Goal: Information Seeking & Learning: Check status

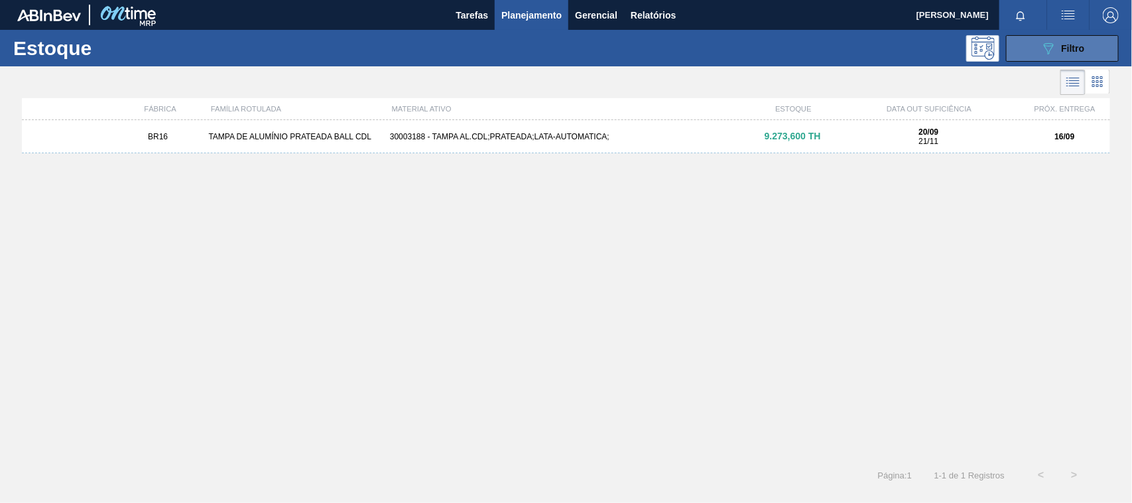
click at [1038, 44] on button "089F7B8B-B2A5-4AFE-B5C0-19BA573D28AC Filtro" at bounding box center [1062, 48] width 113 height 27
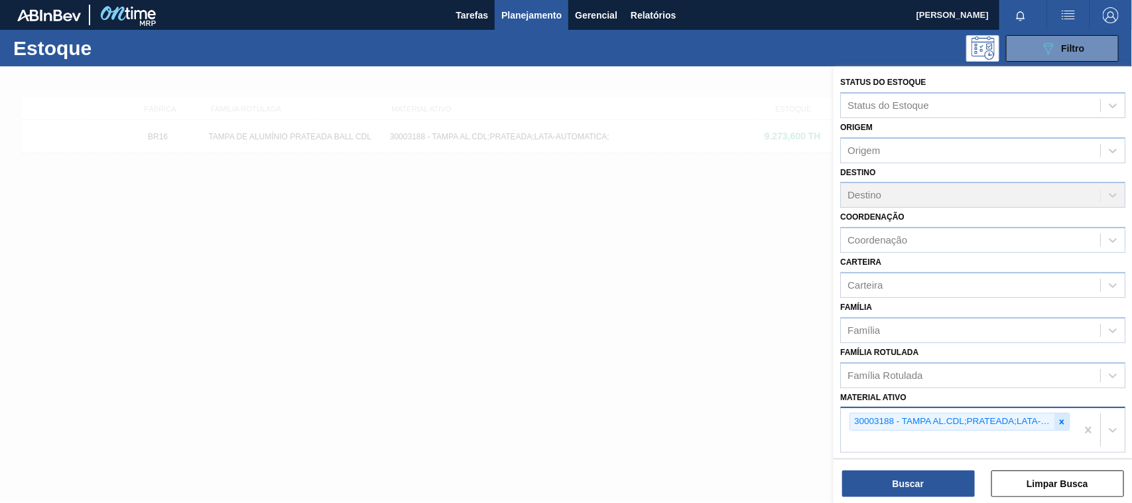
click at [1061, 425] on div at bounding box center [1061, 421] width 15 height 17
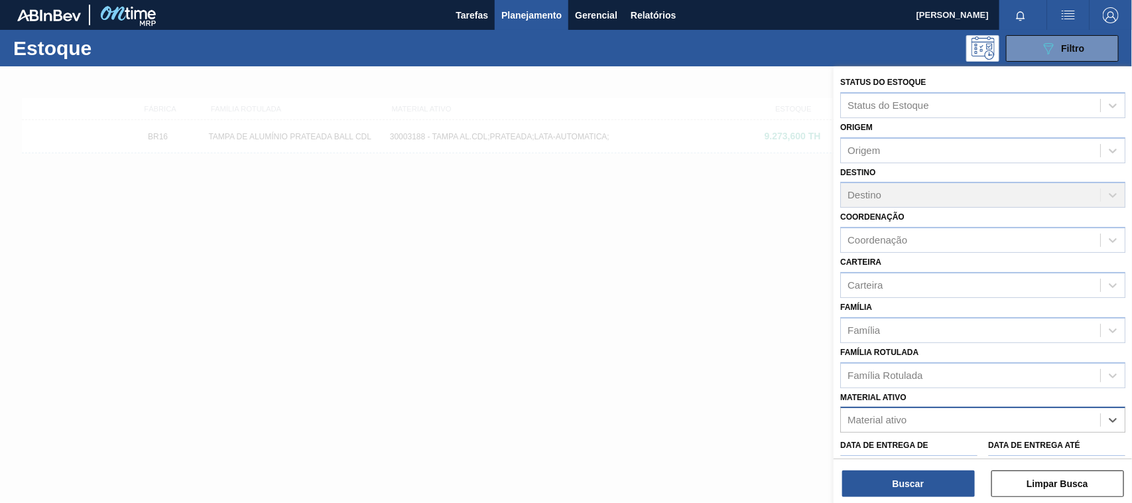
paste ativo "30012575"
type ativo "30012575"
click at [910, 446] on div "30012575 - FILME C. 800X65 AP 269ML C15 429" at bounding box center [982, 452] width 285 height 25
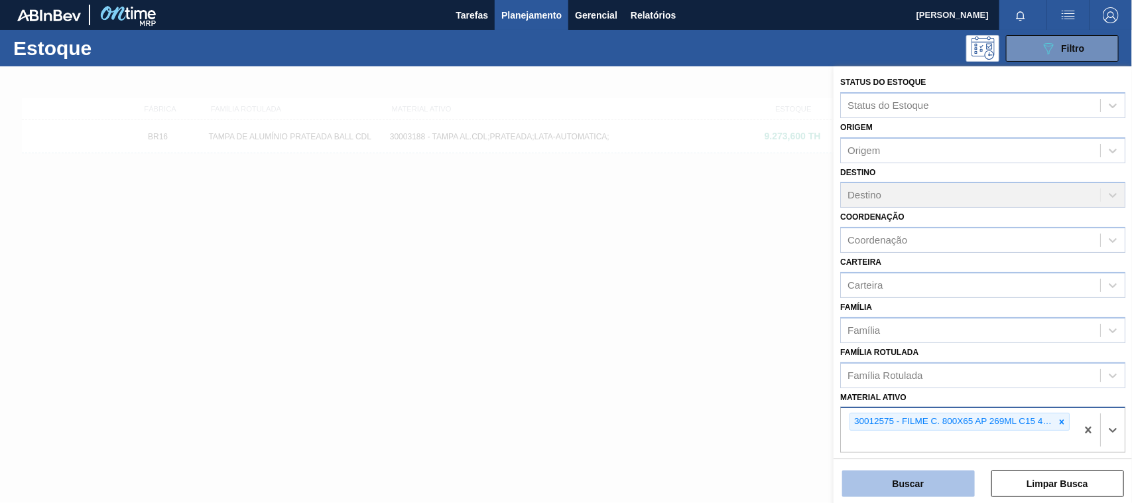
click at [914, 474] on button "Buscar" at bounding box center [908, 483] width 133 height 27
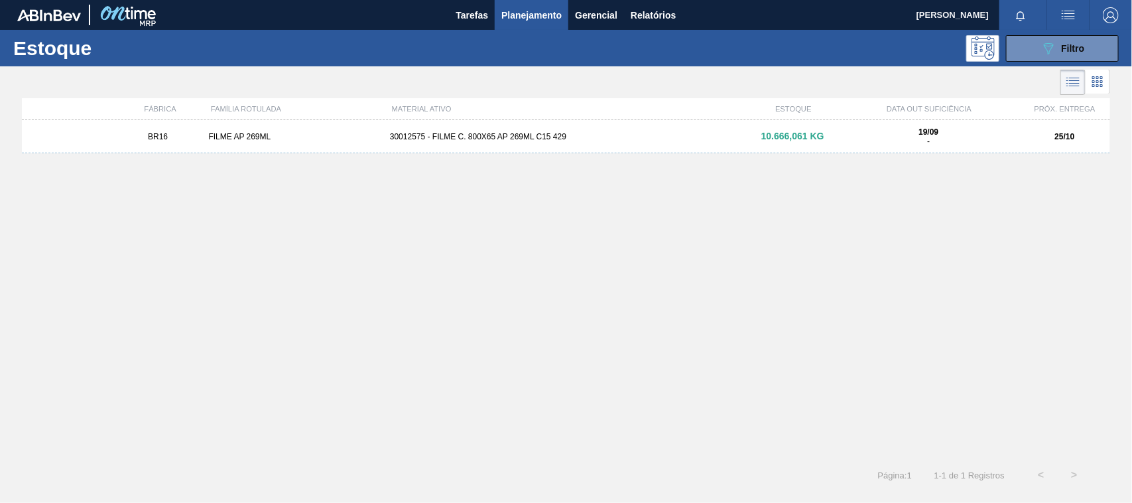
click at [598, 132] on div "30012575 - FILME C. 800X65 AP 269ML C15 429" at bounding box center [566, 136] width 363 height 9
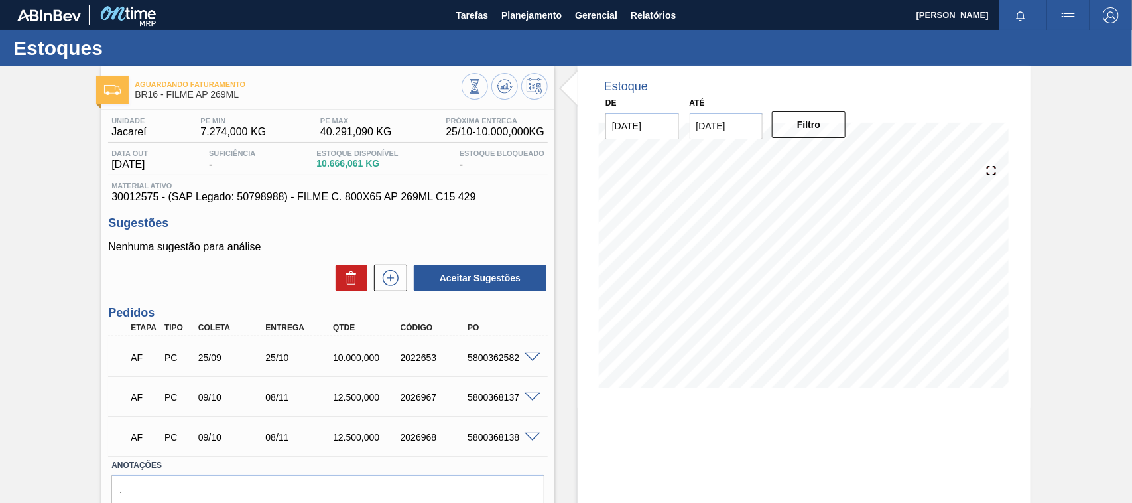
scroll to position [67, 0]
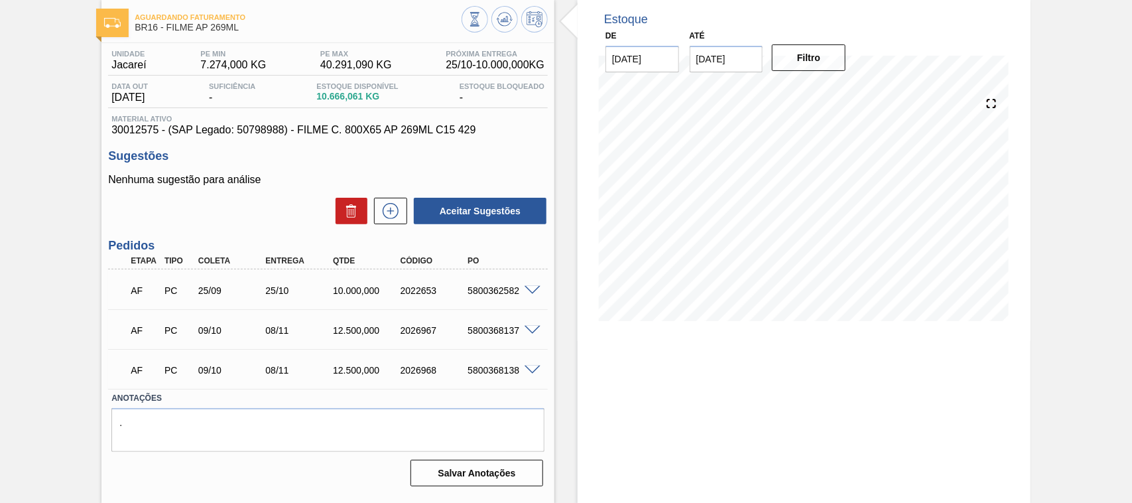
click at [422, 395] on label "Anotações" at bounding box center [327, 398] width 433 height 19
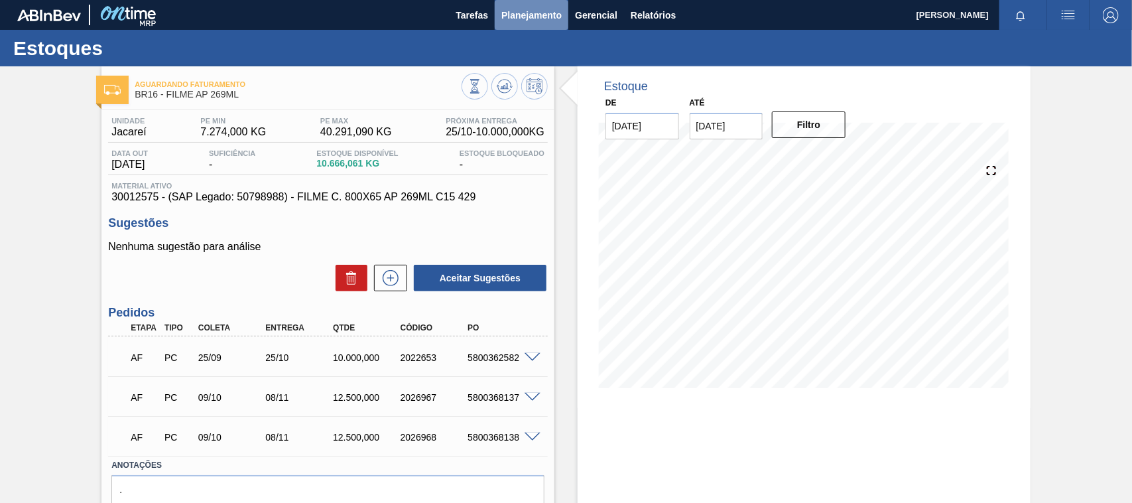
click at [499, 15] on button "Planejamento" at bounding box center [532, 15] width 74 height 30
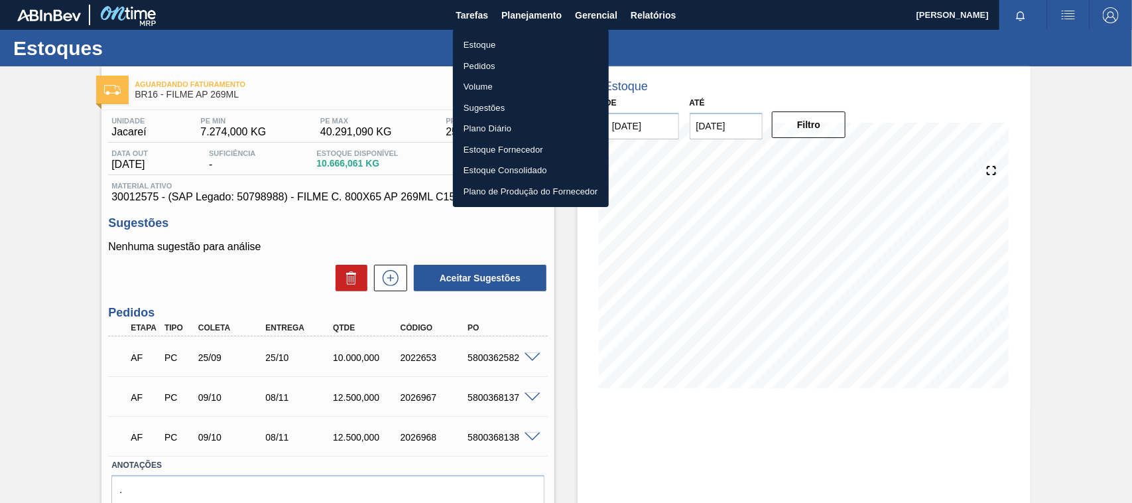
click at [522, 46] on li "Estoque" at bounding box center [531, 44] width 156 height 21
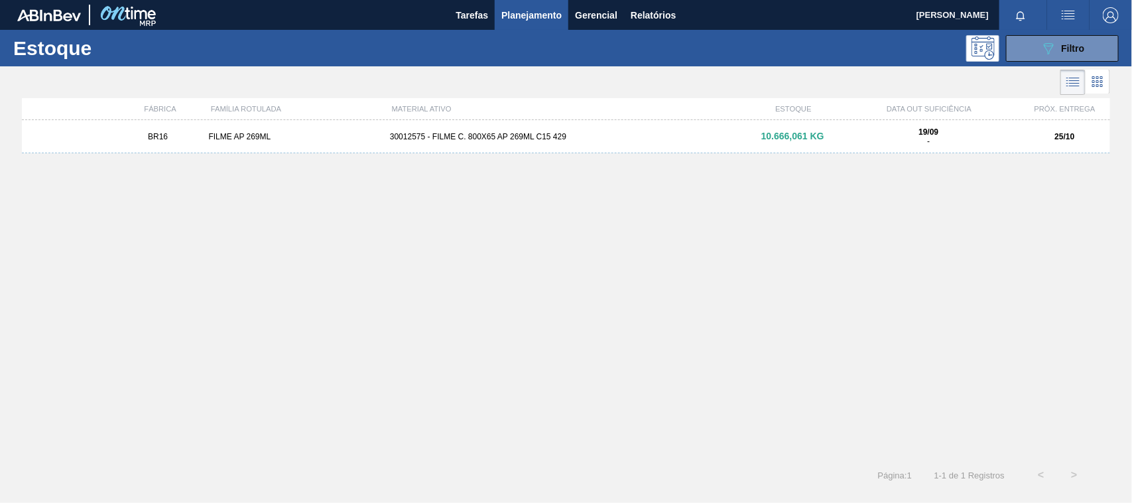
drag, startPoint x: 518, startPoint y: 329, endPoint x: 524, endPoint y: 323, distance: 8.4
click at [520, 327] on div "BR16 FILME AP 269ML 30012575 - FILME C. 800X65 AP 269ML C15 429 10.666,061 KG 1…" at bounding box center [566, 285] width 1088 height 330
click at [1051, 41] on icon "089F7B8B-B2A5-4AFE-B5C0-19BA573D28AC" at bounding box center [1048, 48] width 16 height 16
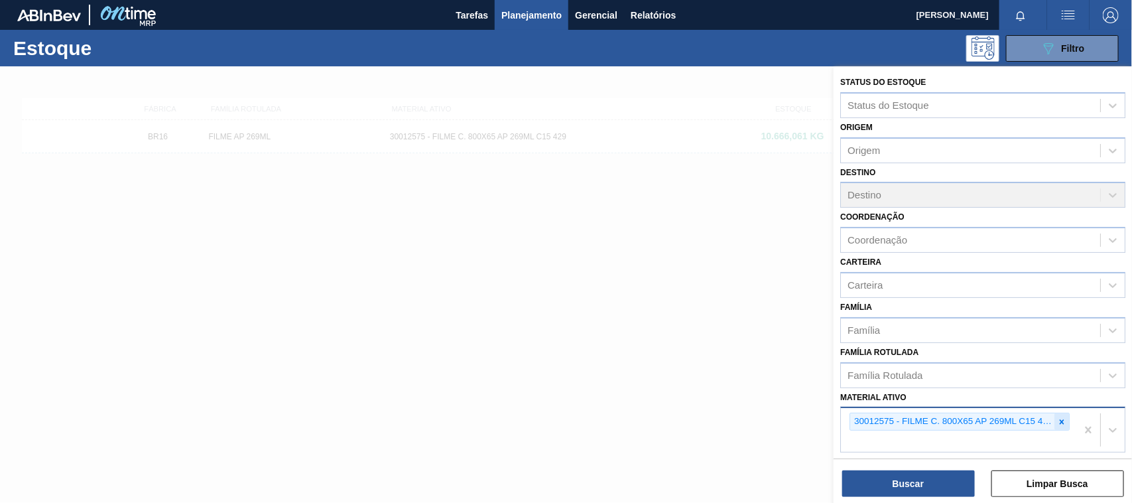
click at [1057, 419] on icon at bounding box center [1061, 421] width 9 height 9
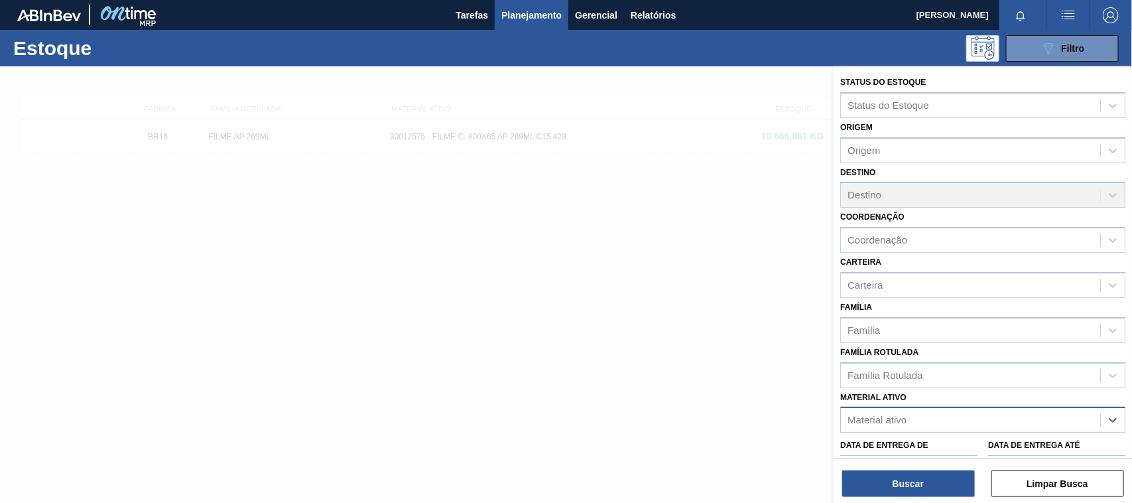
paste ativo "30034414"
type ativo "30034414"
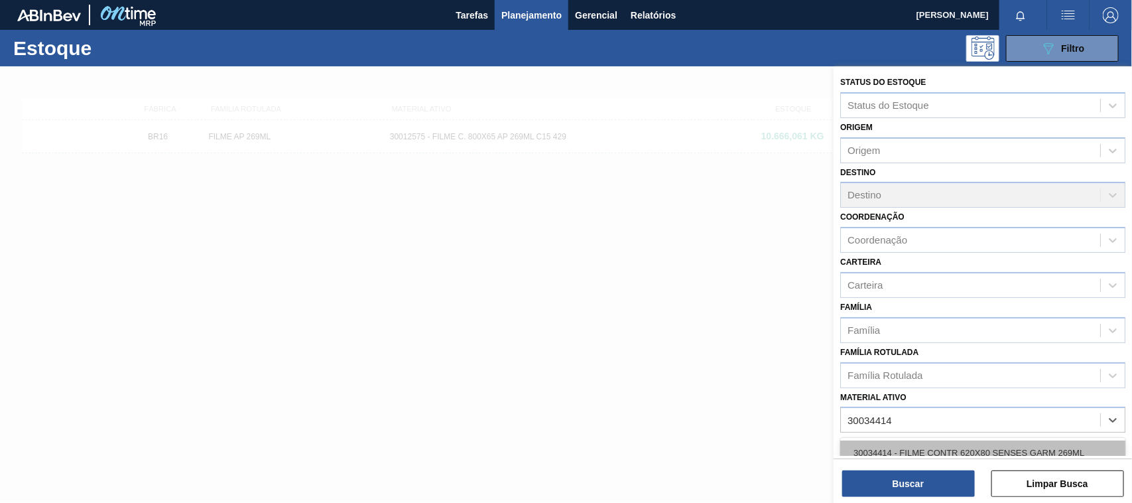
click at [948, 451] on div "30034414 - FILME CONTR 620X80 SENSES GARM 269ML" at bounding box center [982, 452] width 285 height 25
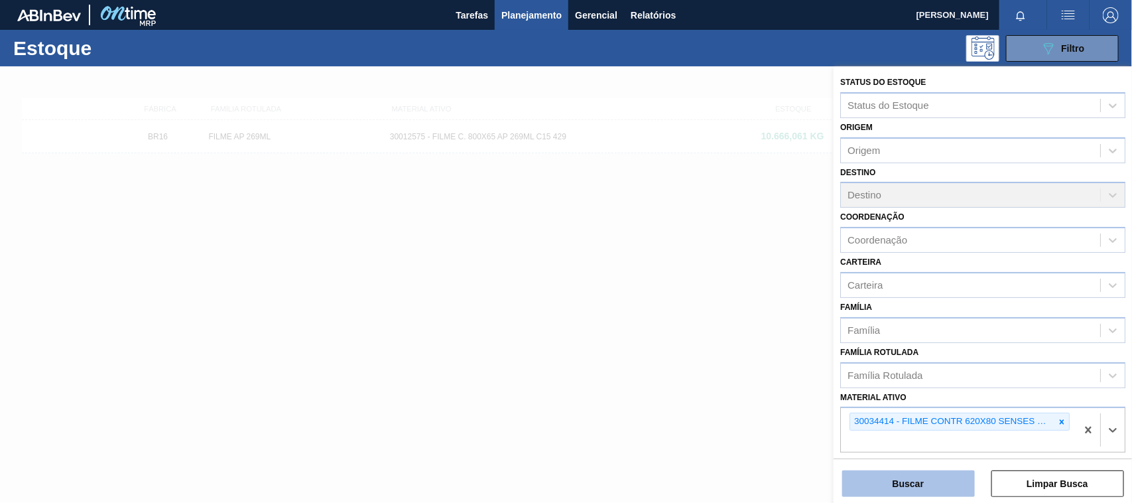
click at [933, 481] on button "Buscar" at bounding box center [908, 483] width 133 height 27
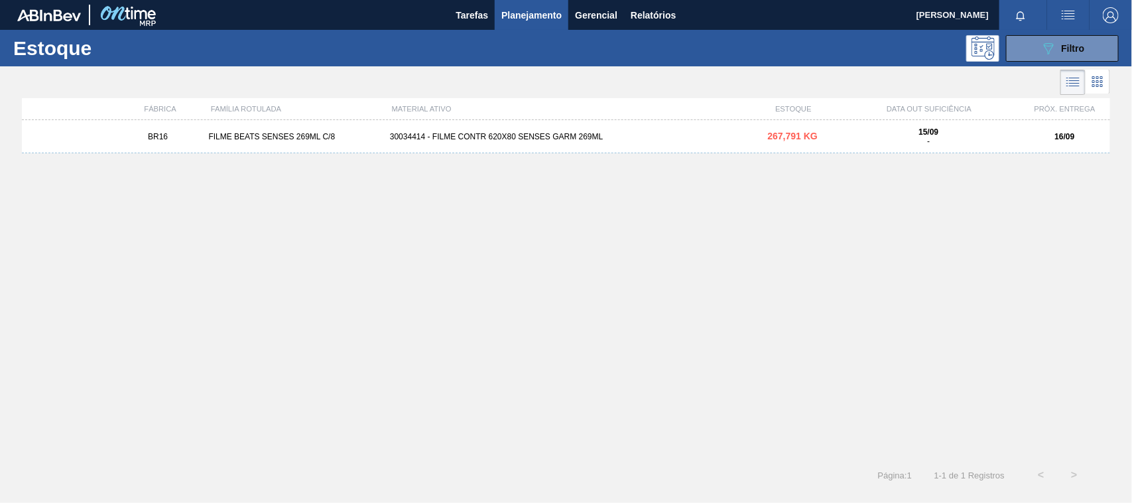
click at [790, 136] on span "267,791 KG" at bounding box center [793, 136] width 50 height 11
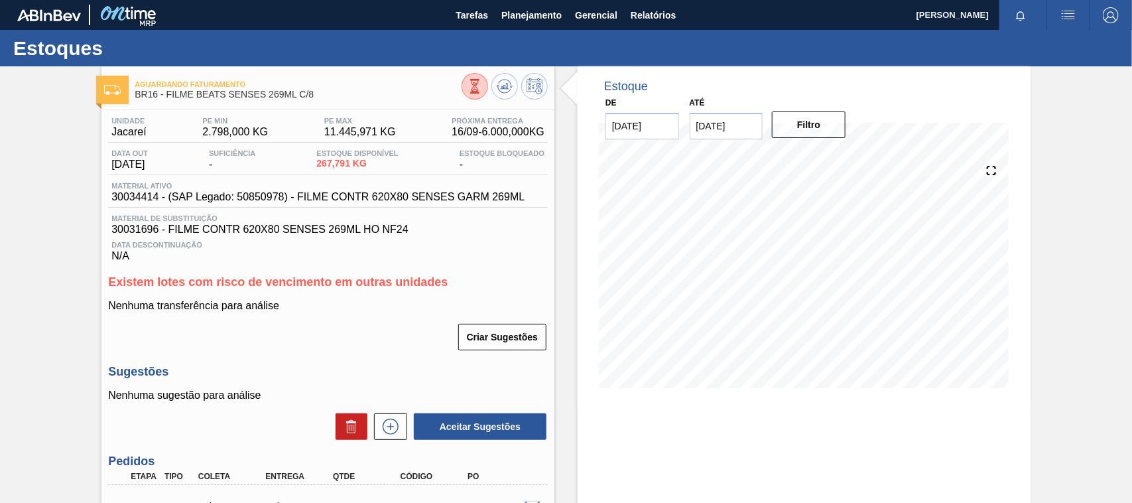
scroll to position [173, 0]
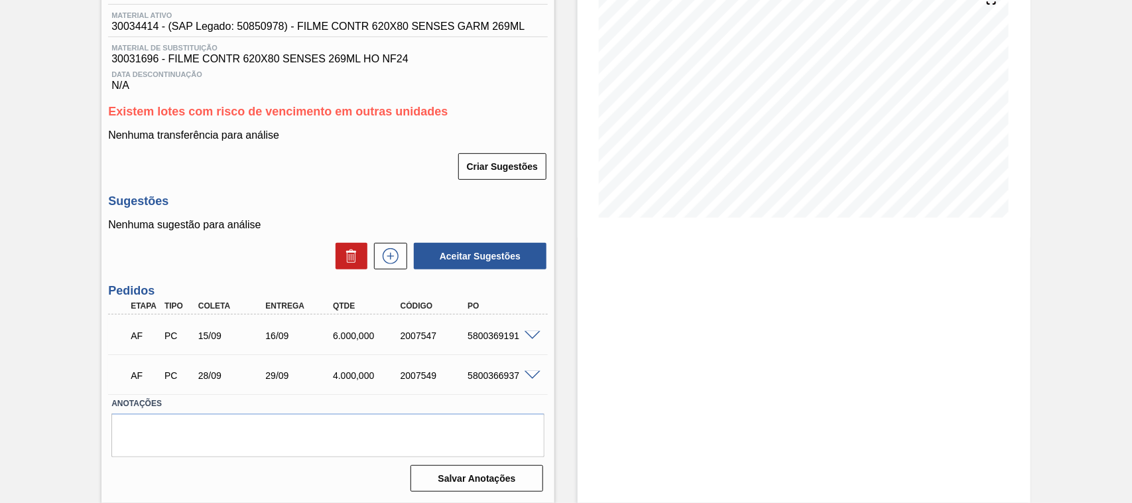
click at [538, 335] on span at bounding box center [532, 336] width 16 height 10
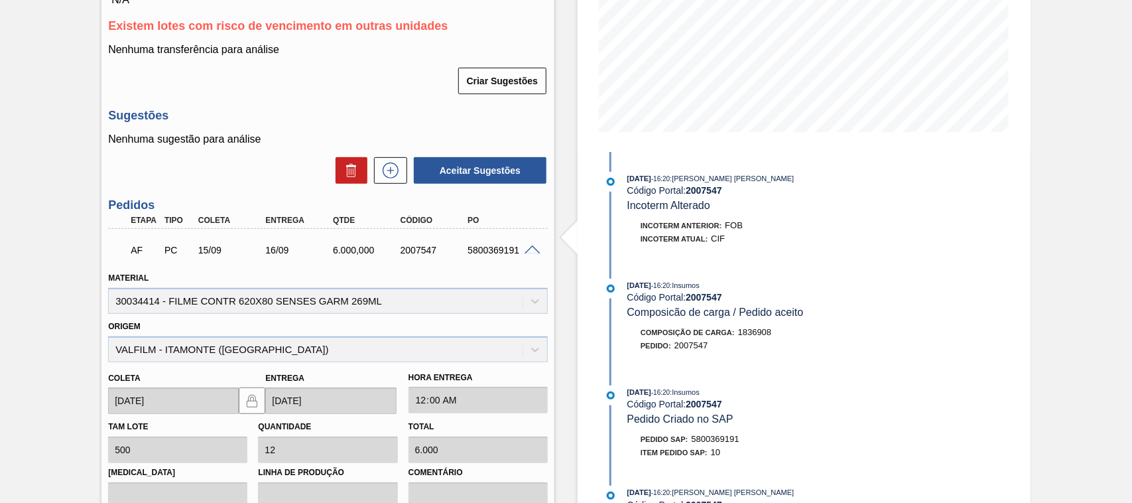
scroll to position [0, 0]
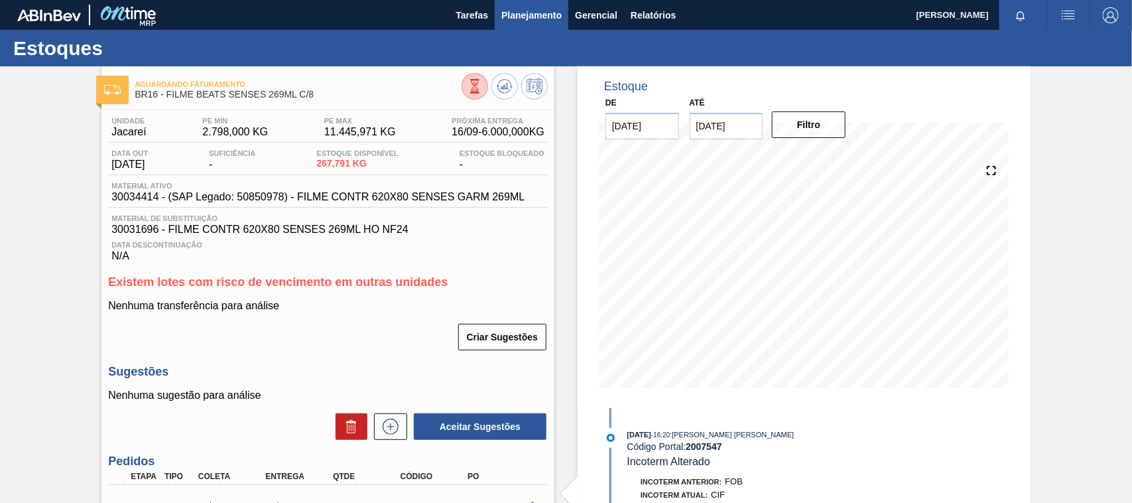
click at [512, 21] on span "Planejamento" at bounding box center [531, 15] width 60 height 16
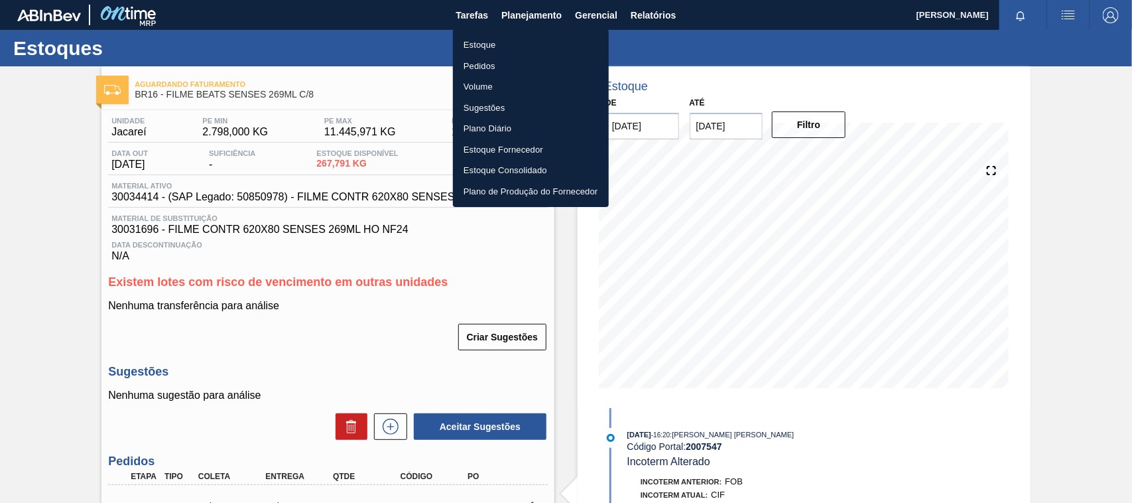
click at [489, 41] on li "Estoque" at bounding box center [531, 44] width 156 height 21
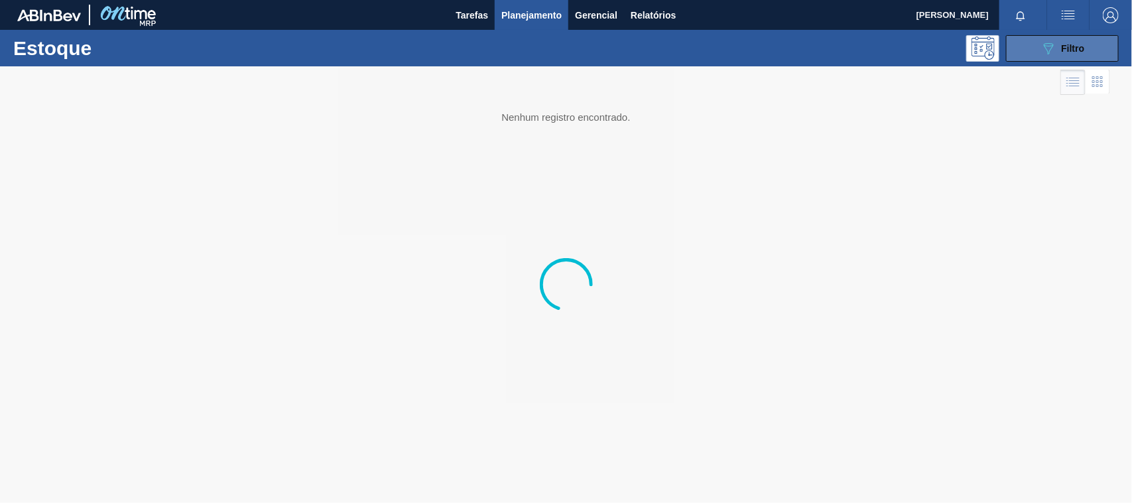
click at [1085, 54] on button "089F7B8B-B2A5-4AFE-B5C0-19BA573D28AC Filtro" at bounding box center [1062, 48] width 113 height 27
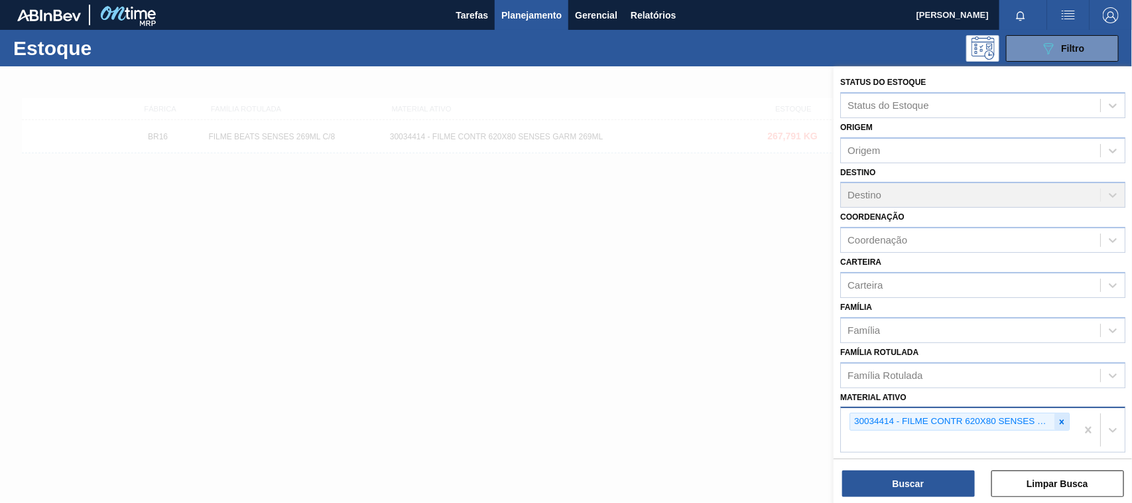
click at [1057, 419] on icon at bounding box center [1061, 421] width 9 height 9
paste ativo "30012506"
type ativo "30012506"
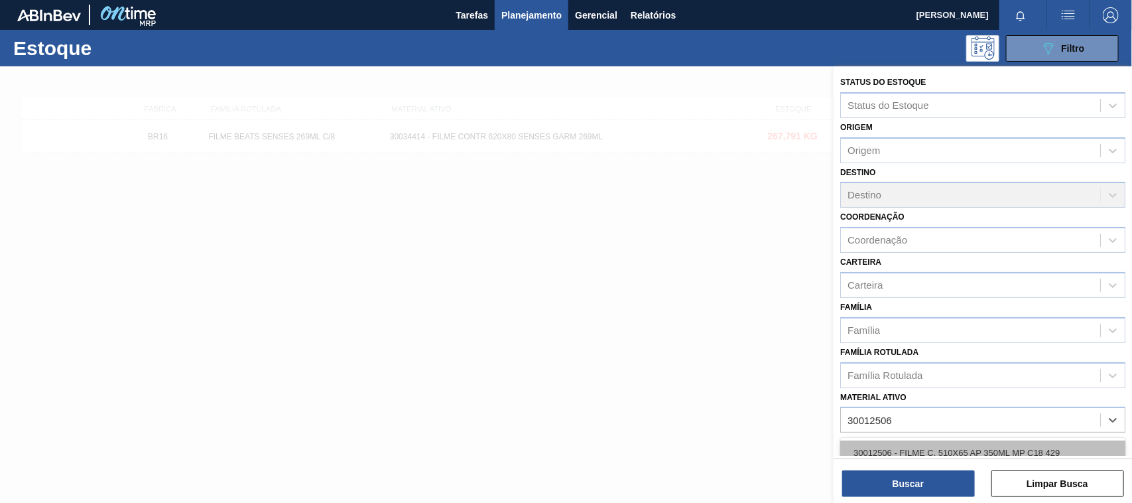
click at [972, 452] on div "30012506 - FILME C. 510X65 AP 350ML MP C18 429" at bounding box center [982, 452] width 285 height 25
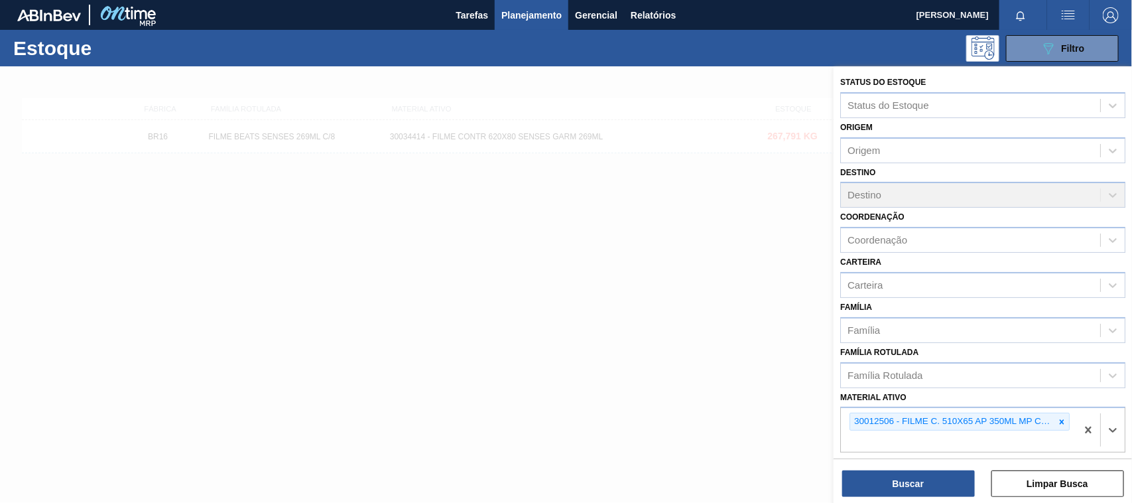
click at [935, 499] on div "Status do Estoque Status do Estoque Origem Origem Destino Destino Coordenação C…" at bounding box center [982, 285] width 298 height 439
click at [930, 485] on button "Buscar" at bounding box center [908, 483] width 133 height 27
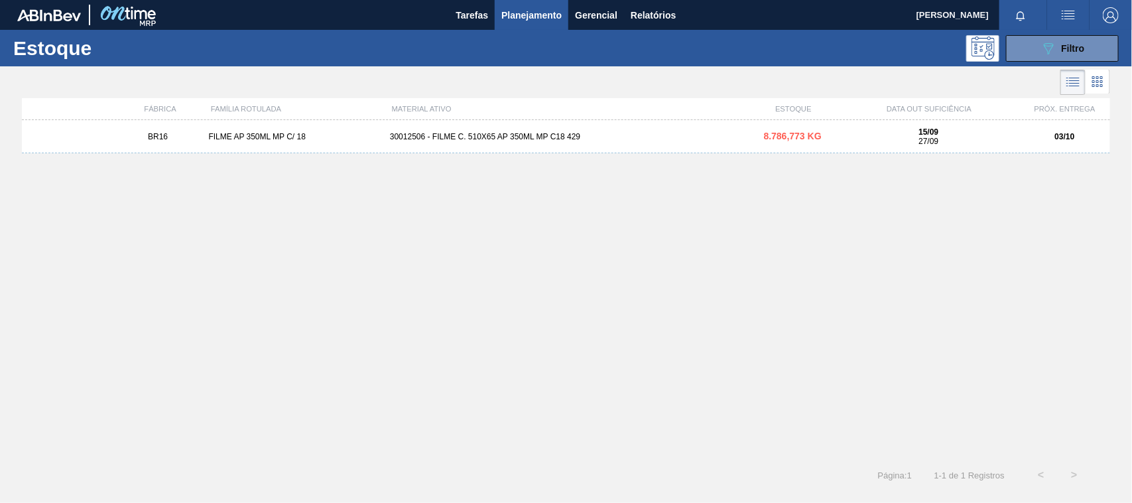
click at [603, 129] on div "BR16 FILME AP 350ML MP C/ 18 30012506 - FILME C. 510X65 AP 350ML MP C18 429 8.7…" at bounding box center [566, 136] width 1088 height 33
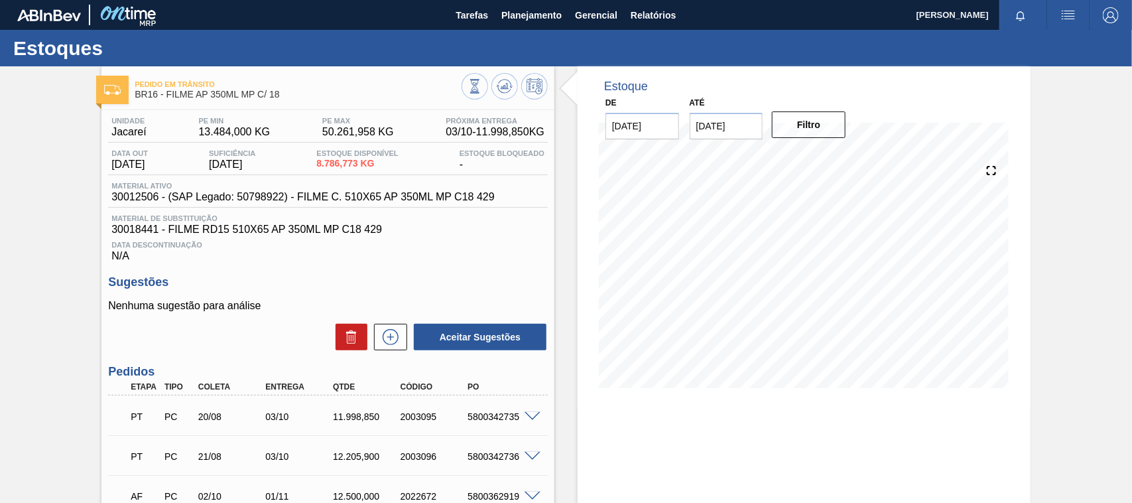
scroll to position [83, 0]
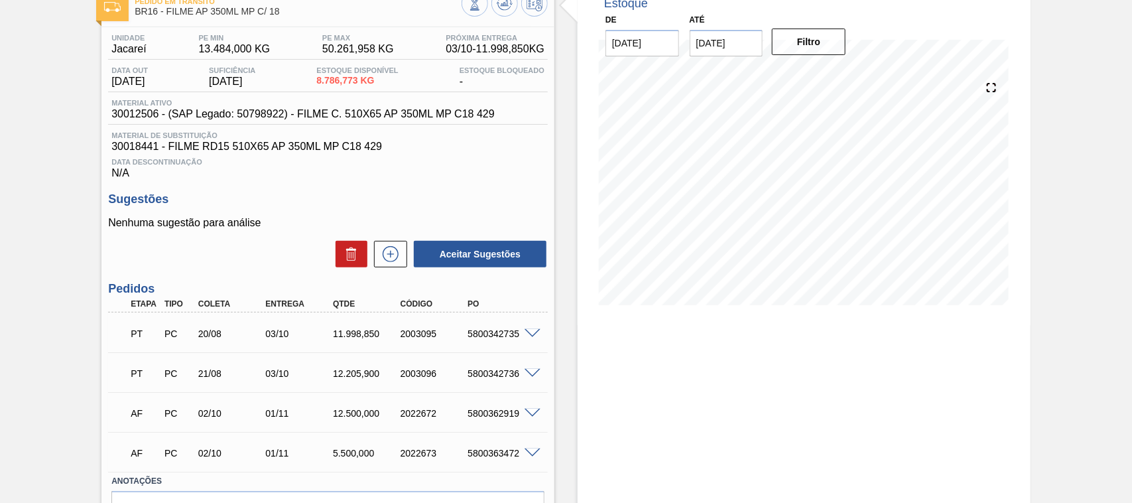
click at [524, 335] on span at bounding box center [532, 334] width 16 height 10
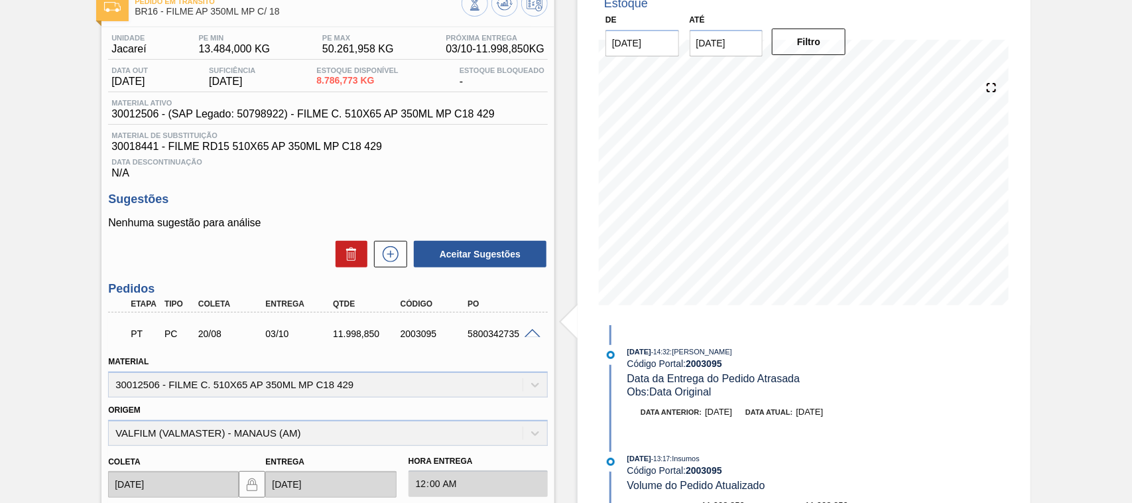
scroll to position [0, 0]
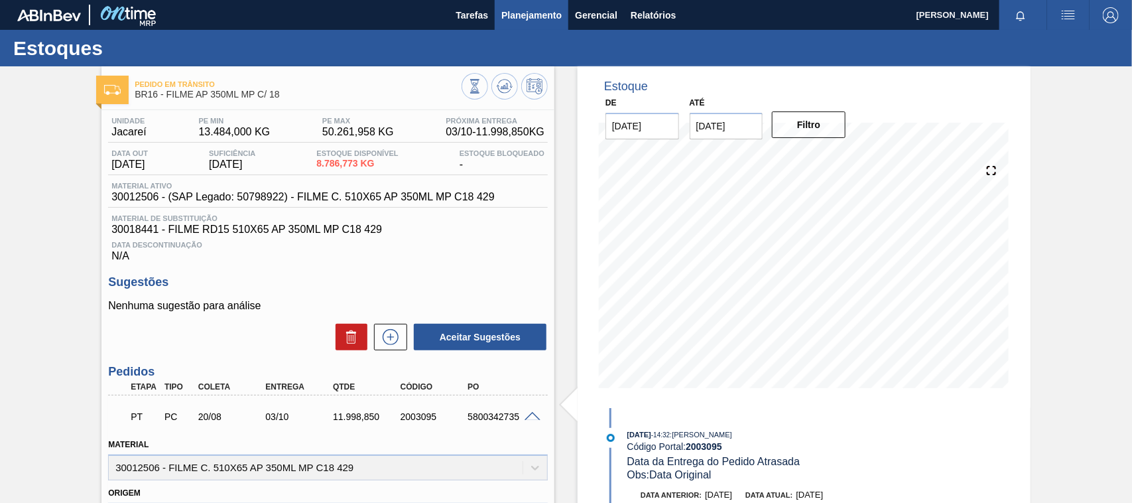
click at [531, 11] on span "Planejamento" at bounding box center [531, 15] width 60 height 16
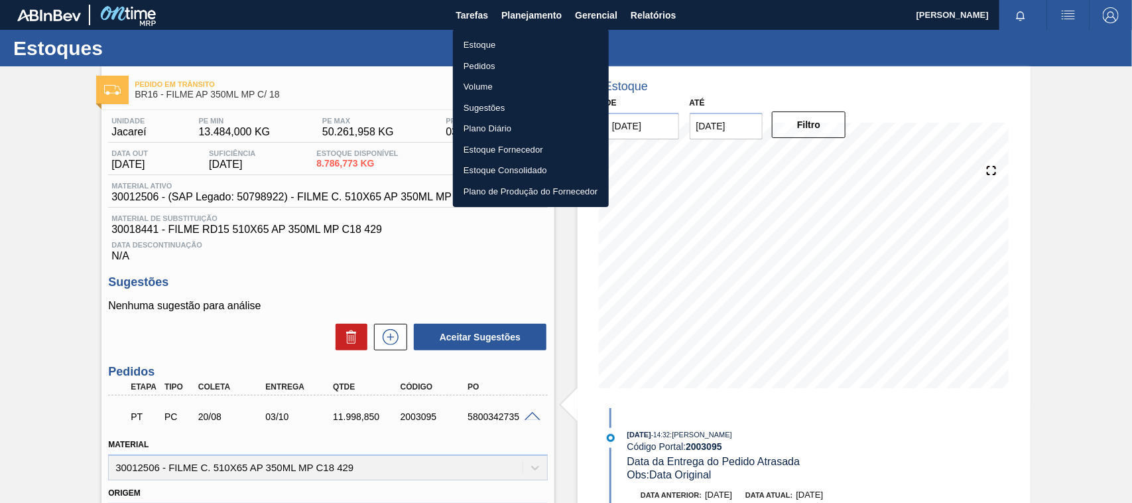
click at [504, 56] on li "Pedidos" at bounding box center [531, 66] width 156 height 21
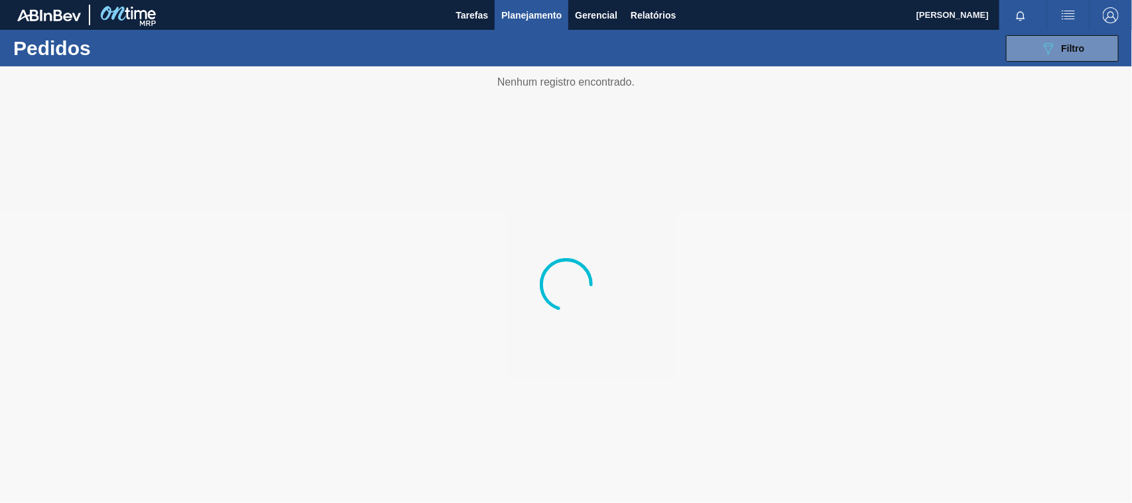
click at [526, 21] on span "Planejamento" at bounding box center [531, 15] width 60 height 16
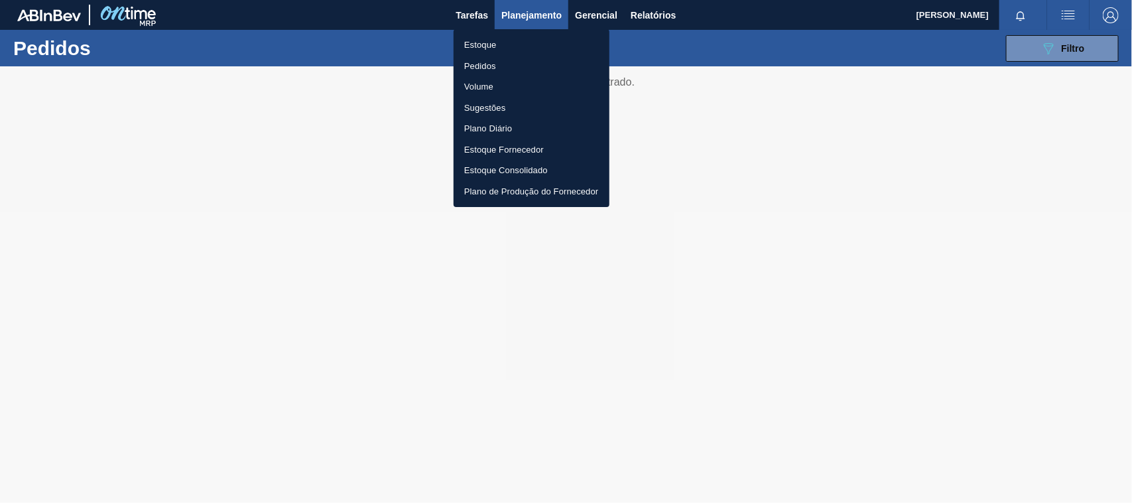
click at [515, 36] on li "Estoque" at bounding box center [531, 44] width 156 height 21
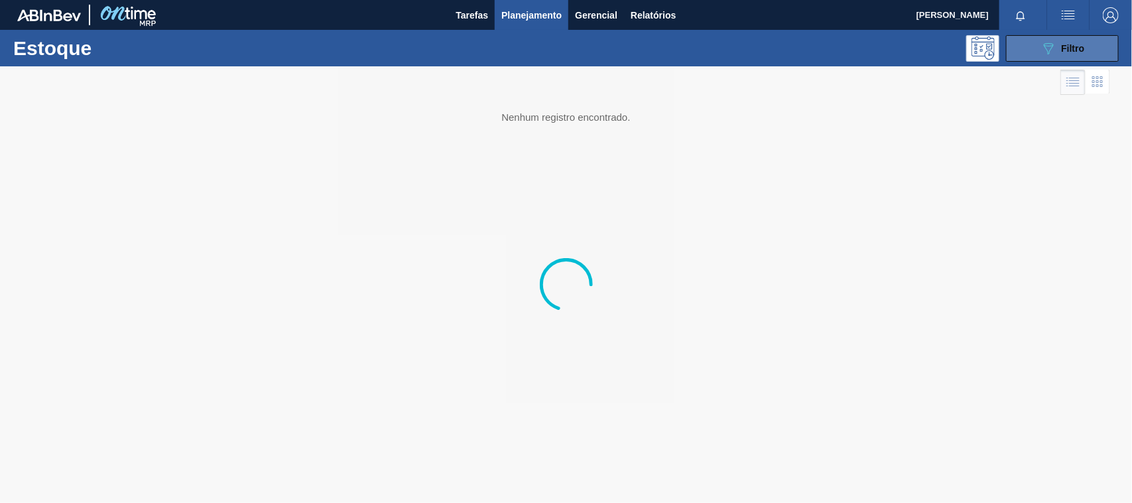
click at [1036, 52] on button "089F7B8B-B2A5-4AFE-B5C0-19BA573D28AC Filtro" at bounding box center [1062, 48] width 113 height 27
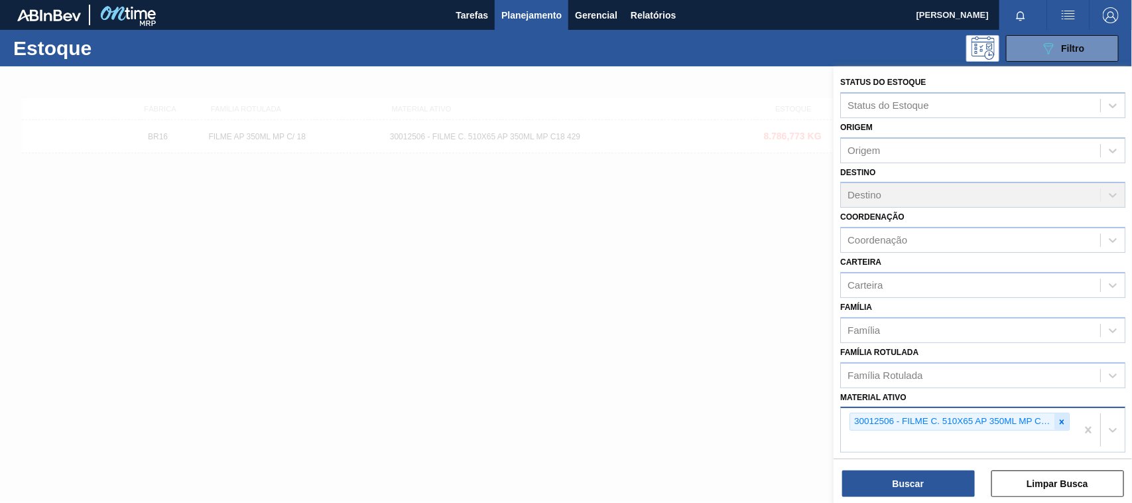
click at [1064, 419] on icon at bounding box center [1061, 421] width 9 height 9
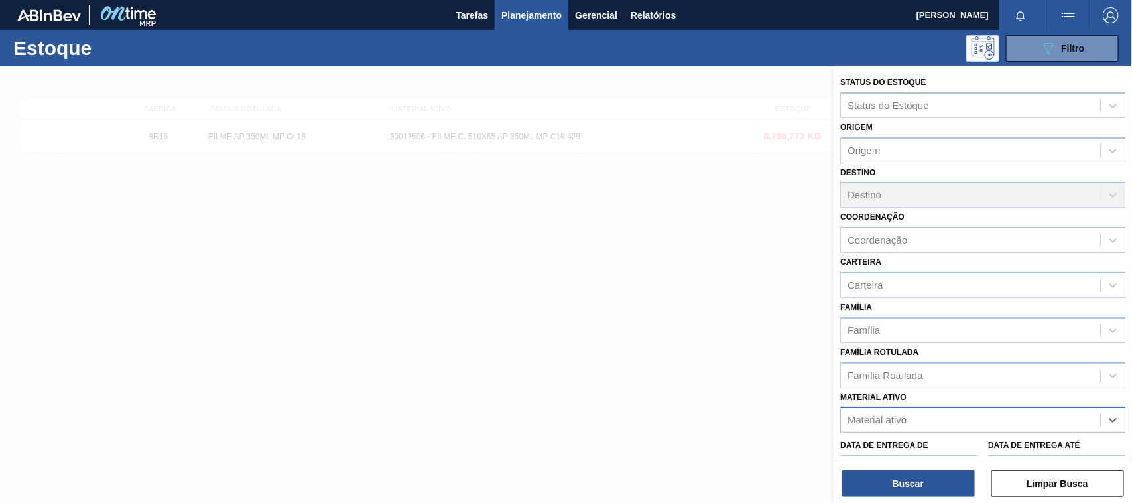
paste ativo "30033775"
type ativo "30033775"
click at [918, 449] on div "30033775 - FILME C 800X80 ORIGINAL MP 269ML" at bounding box center [982, 452] width 285 height 25
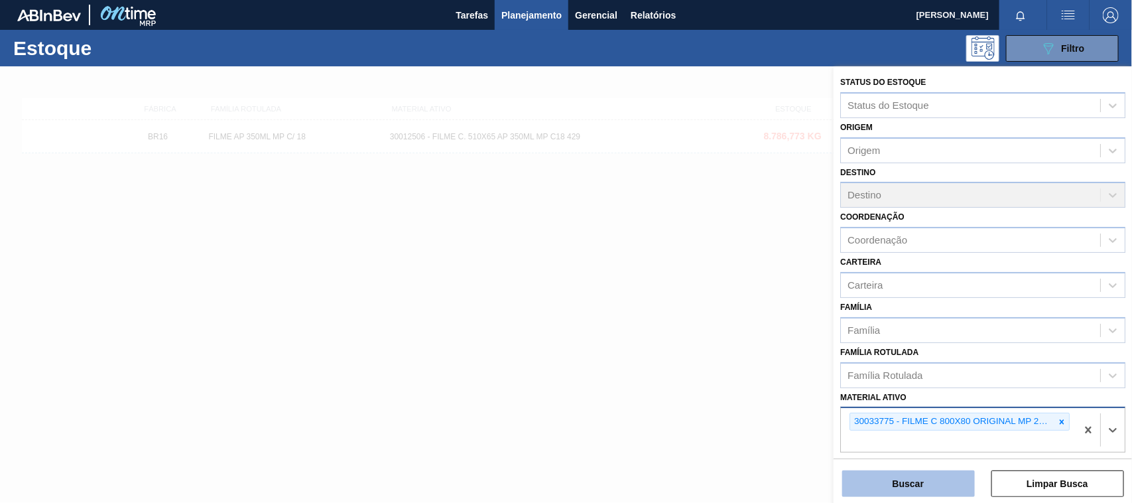
click at [887, 489] on button "Buscar" at bounding box center [908, 483] width 133 height 27
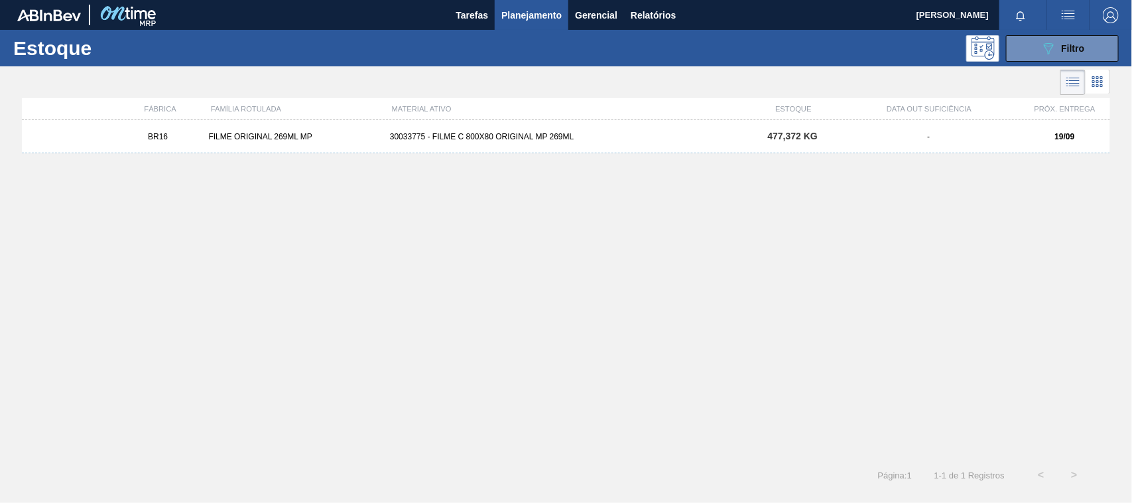
click at [544, 146] on div "BR16 FILME ORIGINAL 269ML MP 30033775 - FILME C 800X80 ORIGINAL MP 269ML 477,37…" at bounding box center [566, 136] width 1088 height 33
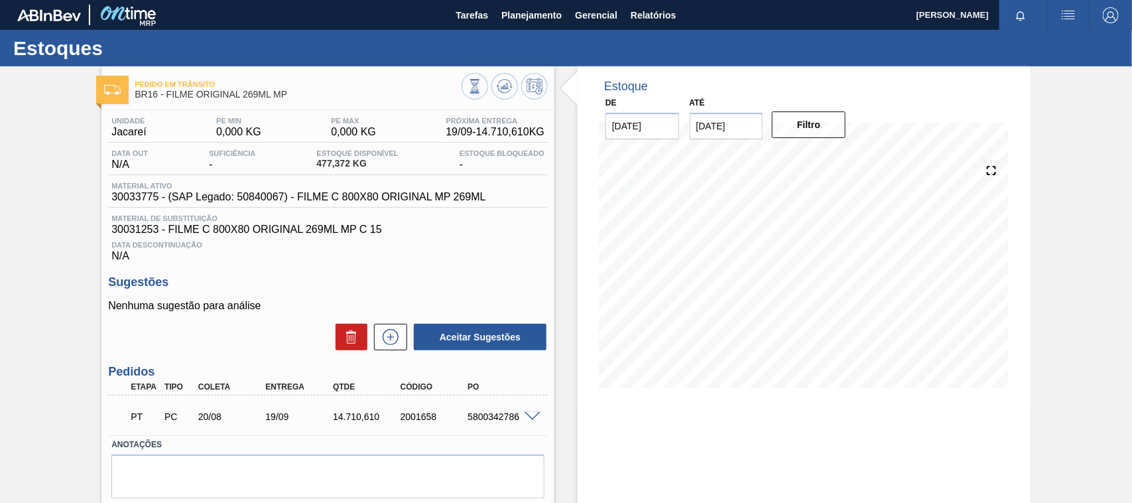
click at [534, 420] on span at bounding box center [532, 417] width 16 height 10
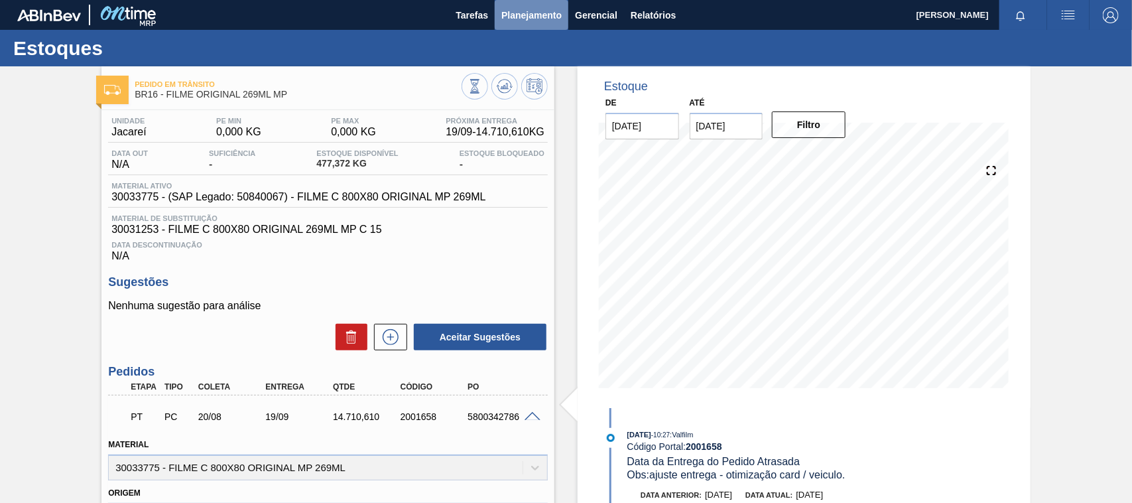
click at [532, 20] on span "Planejamento" at bounding box center [531, 15] width 60 height 16
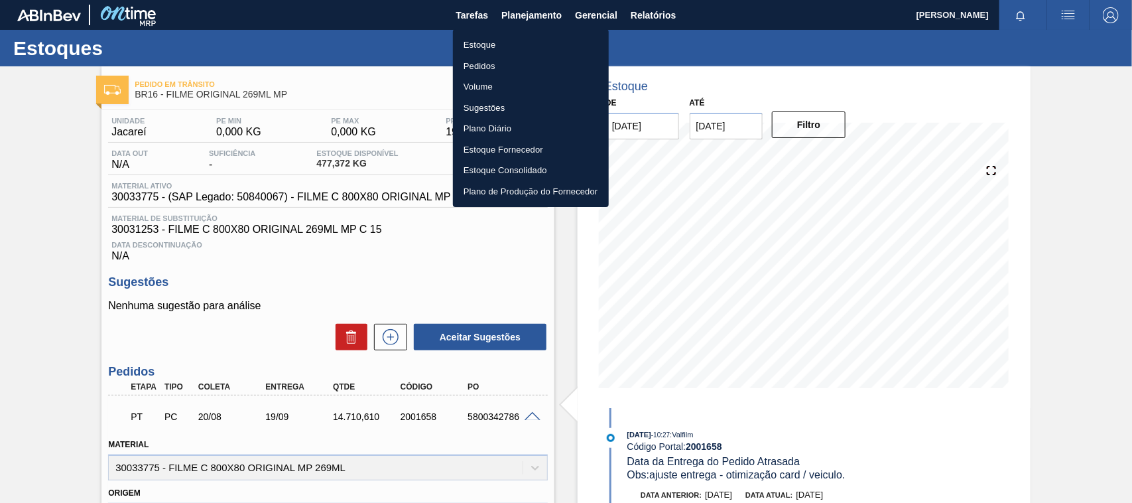
click at [502, 45] on li "Estoque" at bounding box center [531, 44] width 156 height 21
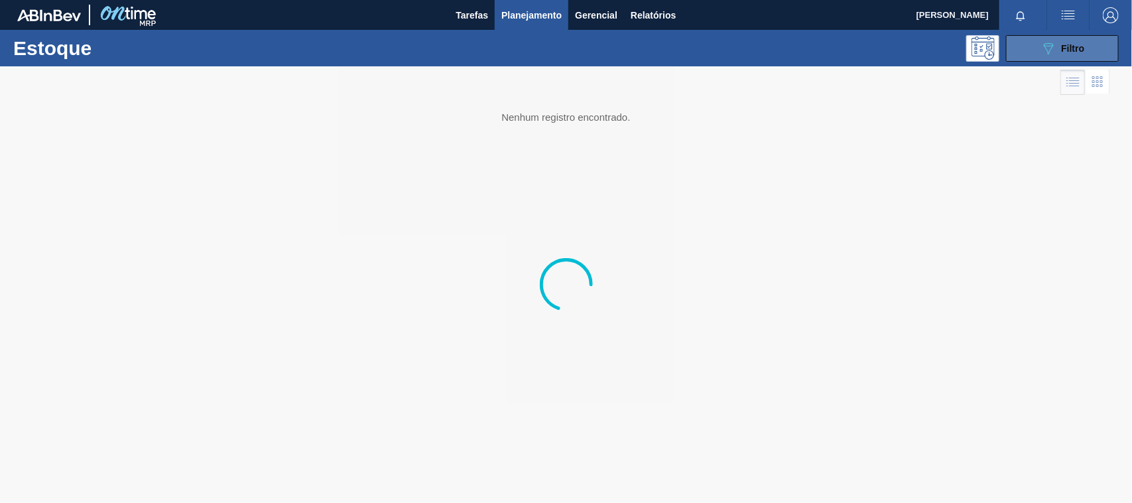
click at [1052, 40] on icon "089F7B8B-B2A5-4AFE-B5C0-19BA573D28AC" at bounding box center [1048, 48] width 16 height 16
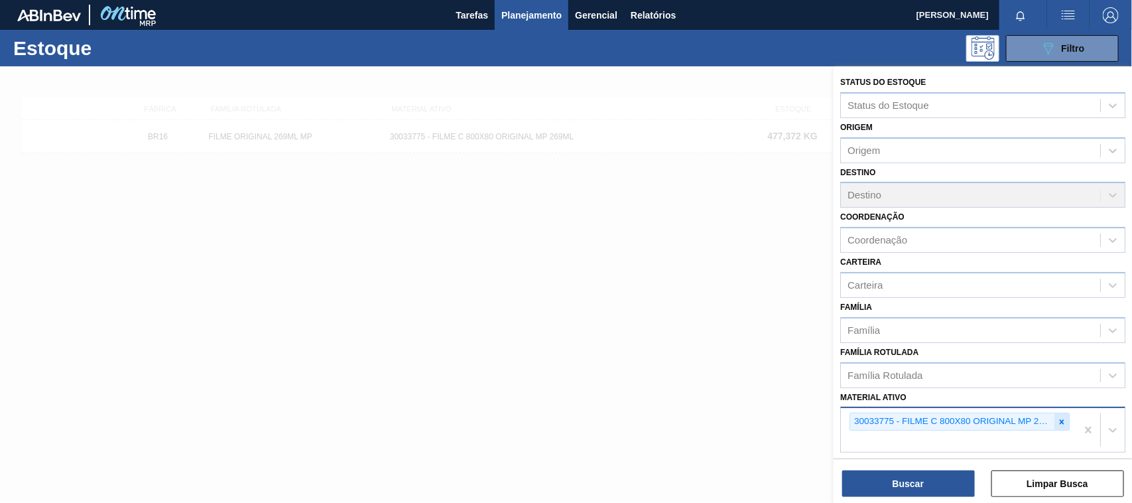
click at [1056, 413] on div at bounding box center [1061, 421] width 15 height 17
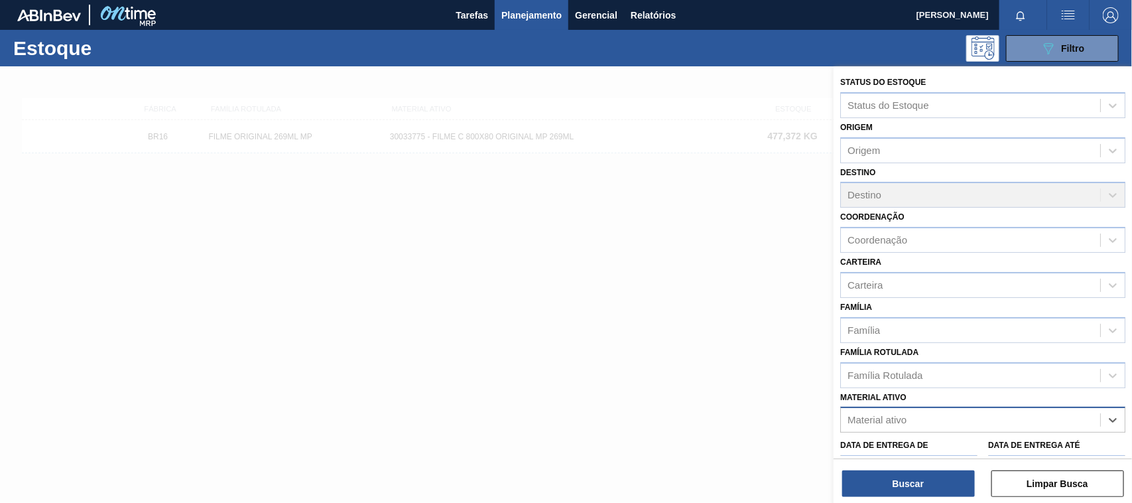
paste ativo "30034180"
type ativo "30034180"
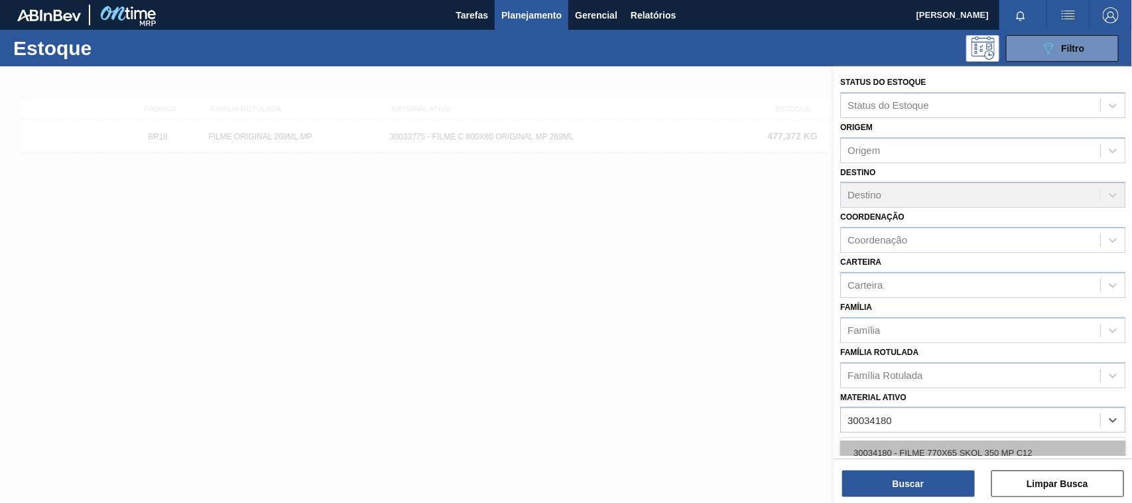
click at [980, 443] on div "30034180 - FILME 770X65 SKOL 350 MP C12" at bounding box center [982, 452] width 285 height 25
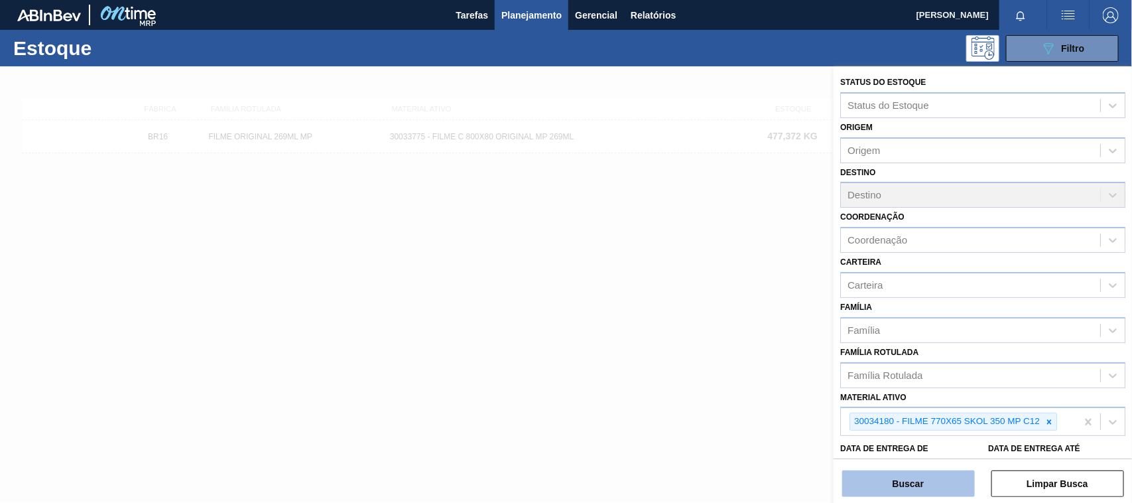
click at [945, 473] on button "Buscar" at bounding box center [908, 483] width 133 height 27
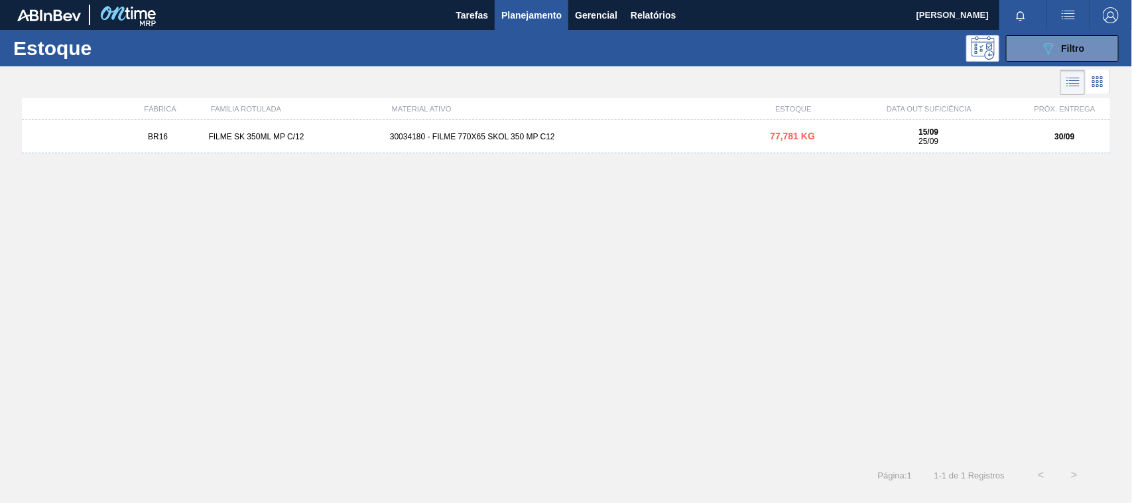
click at [475, 141] on div "BR16 FILME SK 350ML MP C/12 30034180 - FILME 770X65 SKOL 350 MP C12 77,781 KG 1…" at bounding box center [566, 136] width 1088 height 33
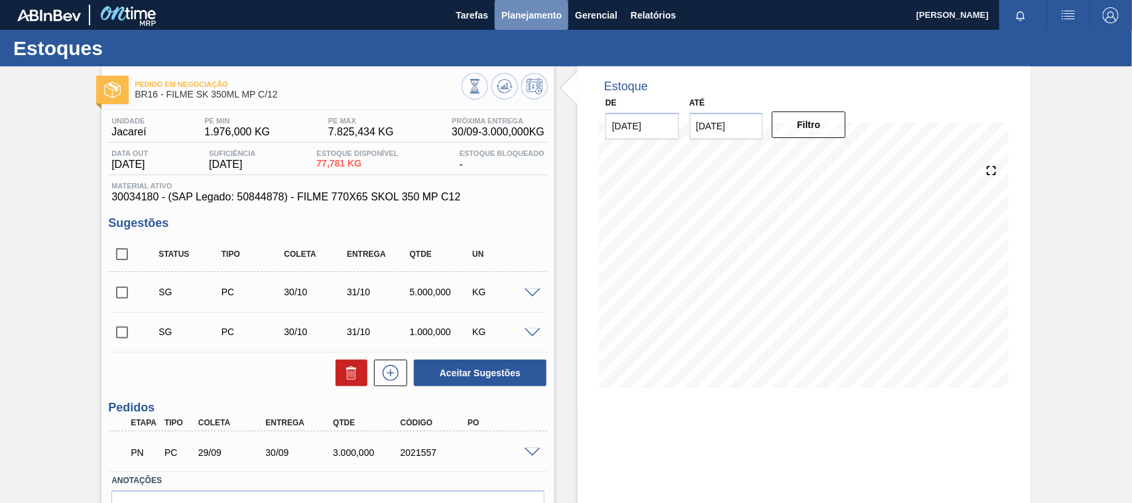
click at [538, 22] on button "Planejamento" at bounding box center [532, 15] width 74 height 30
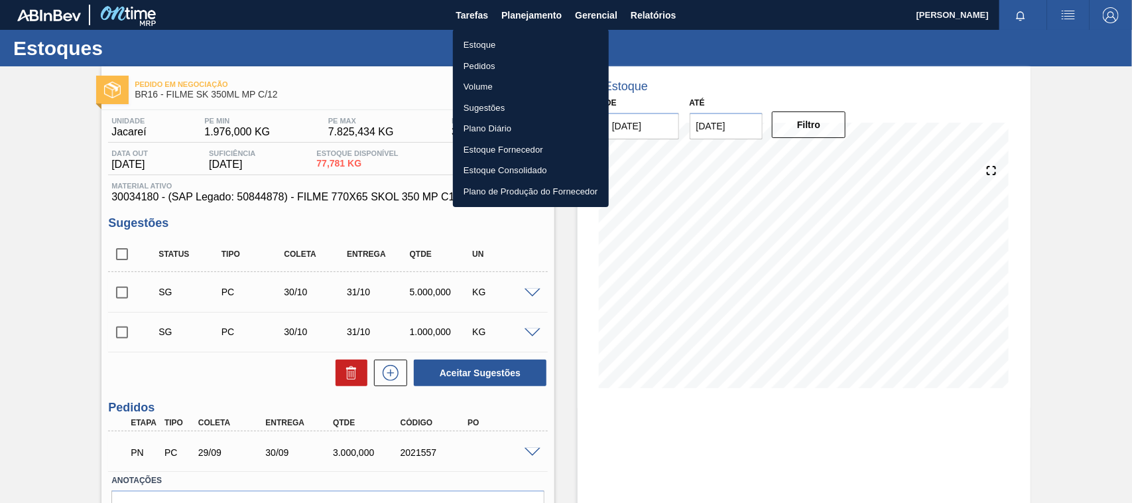
click at [495, 37] on li "Estoque" at bounding box center [531, 44] width 156 height 21
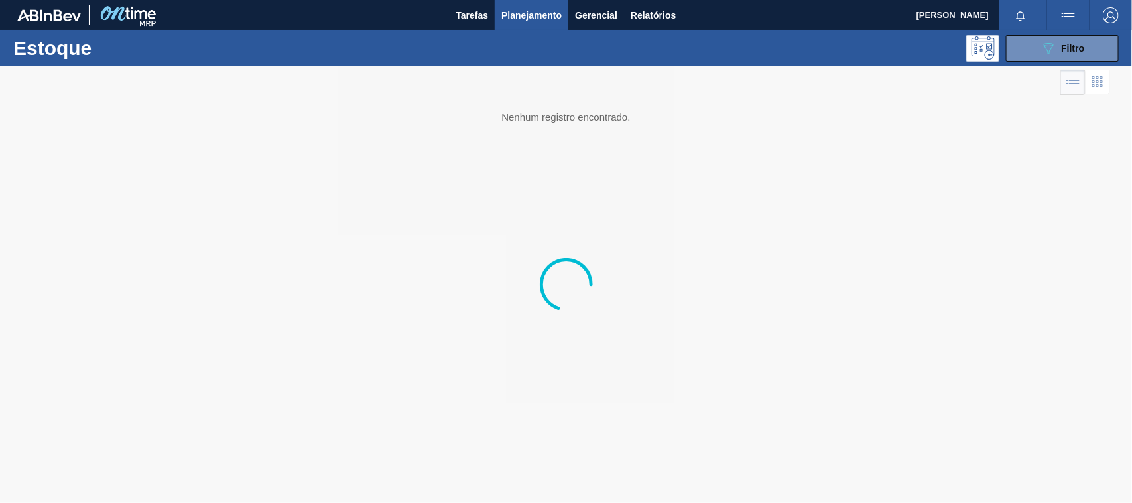
click at [1043, 0] on body "Tarefas Planejamento Gerencial Relatórios [PERSON_NAME] Marcar todas como lido …" at bounding box center [566, 0] width 1132 height 0
click at [1042, 58] on button "089F7B8B-B2A5-4AFE-B5C0-19BA573D28AC Filtro" at bounding box center [1062, 48] width 113 height 27
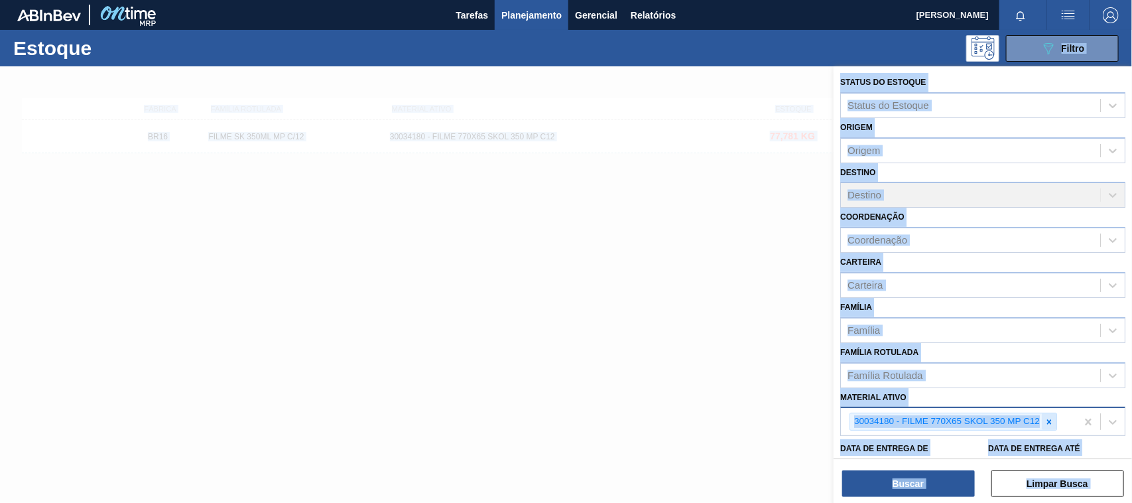
click at [1046, 419] on icon at bounding box center [1048, 421] width 9 height 9
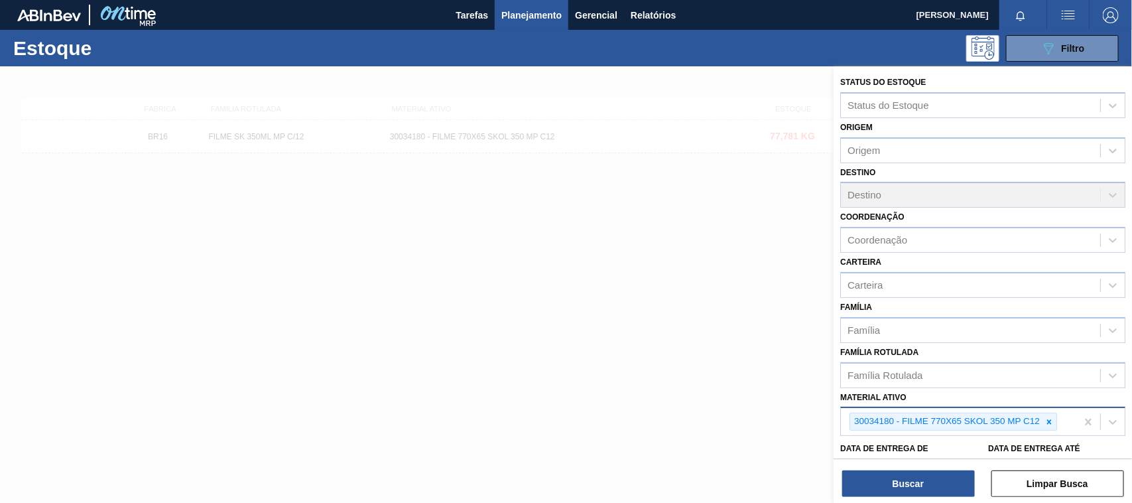
click at [1046, 418] on div "30034180 - FILME 770X65 SKOL 350 MP C12" at bounding box center [958, 421] width 235 height 27
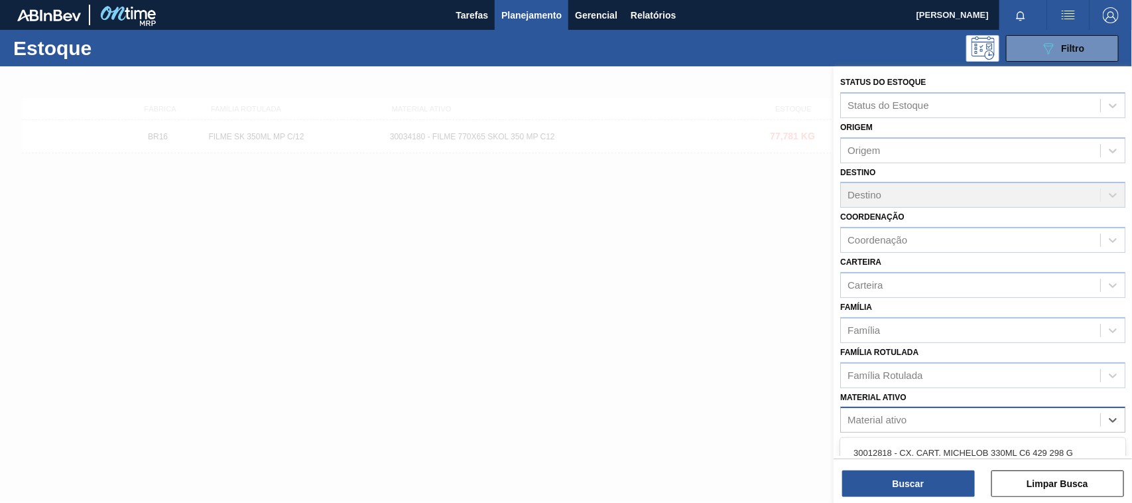
paste ativo "30033934"
type ativo "30033934"
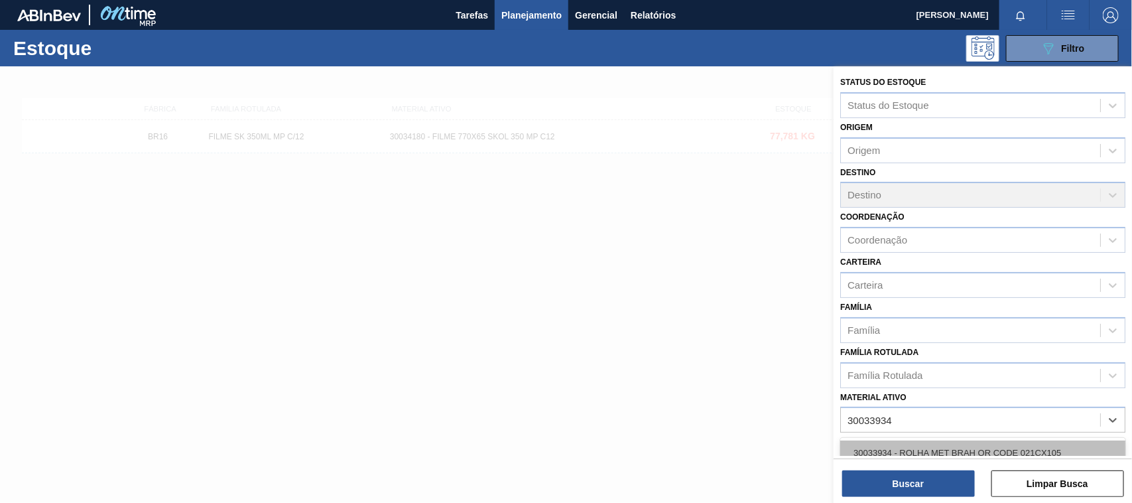
click at [903, 451] on div "30033934 - ROLHA MET BRAH QR CODE 021CX105" at bounding box center [982, 452] width 285 height 25
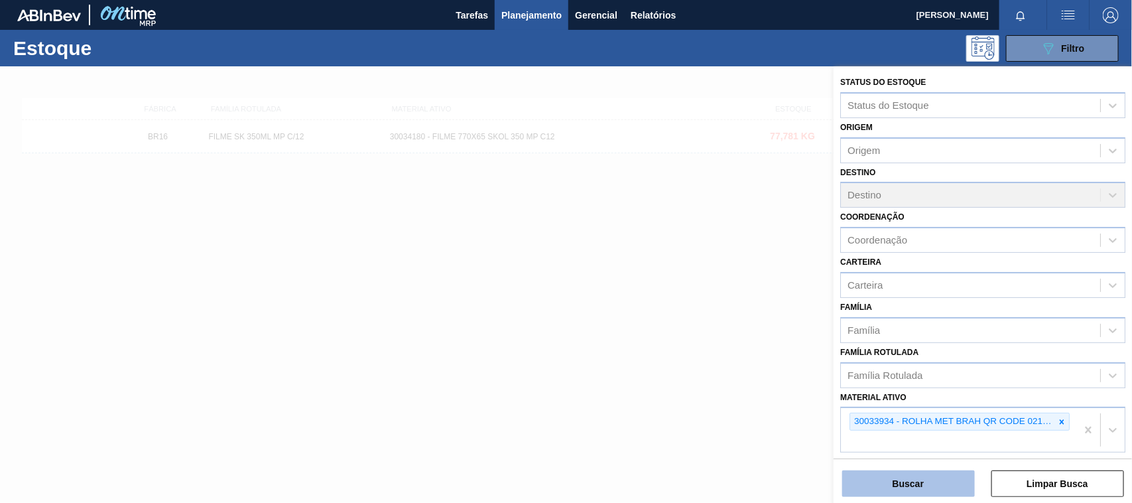
click at [916, 481] on button "Buscar" at bounding box center [908, 483] width 133 height 27
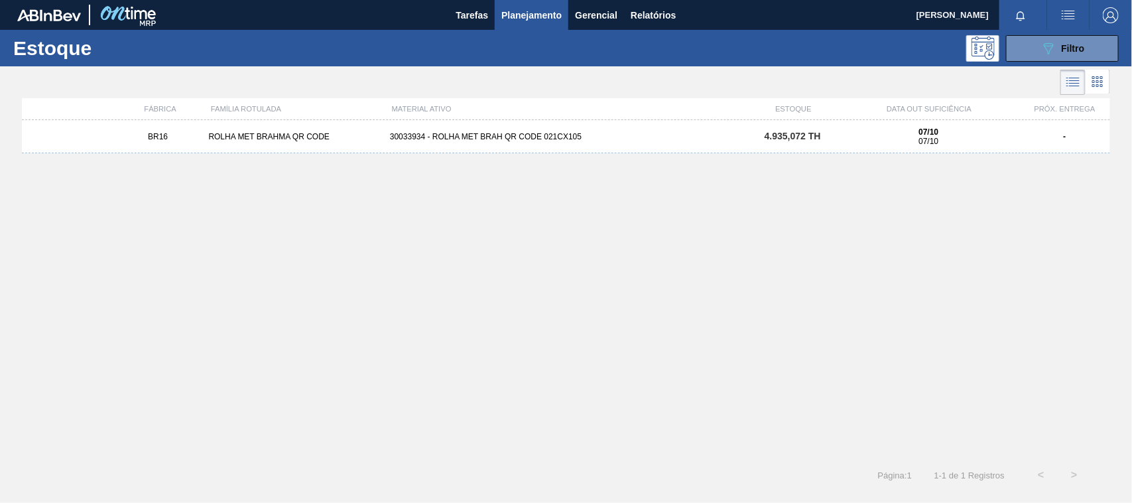
click at [473, 161] on div "BR16 ROLHA MET BRAHMA QR CODE 30033934 - ROLHA MET BRAH QR CODE 021CX105 4.935,…" at bounding box center [566, 285] width 1088 height 330
click at [482, 158] on div "BR16 ROLHA MET BRAHMA QR CODE 30033934 - ROLHA MET BRAH QR CODE 021CX105 4.935,…" at bounding box center [566, 285] width 1088 height 330
click at [396, 139] on div "30033934 - ROLHA MET BRAH QR CODE 021CX105" at bounding box center [566, 136] width 363 height 9
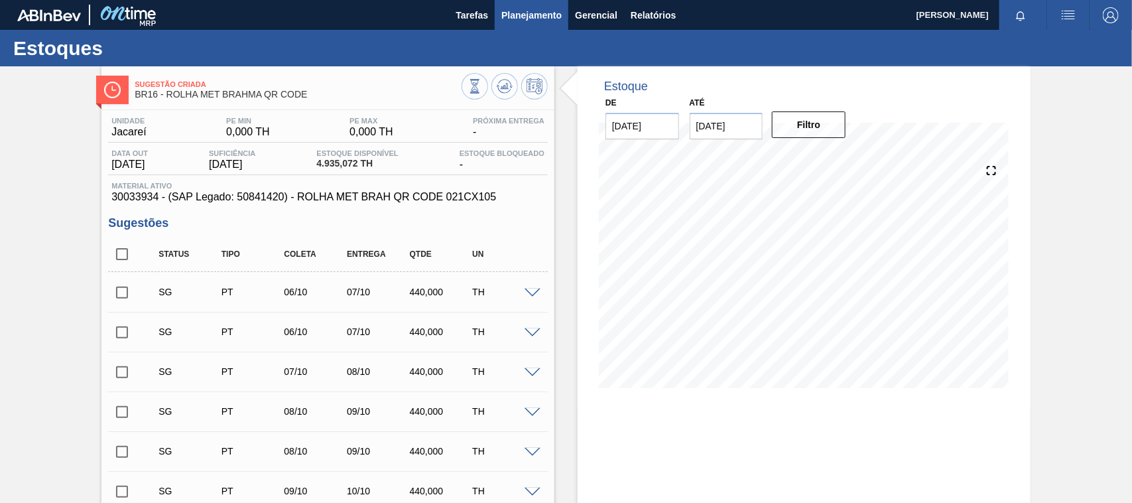
click at [516, 12] on span "Planejamento" at bounding box center [531, 15] width 60 height 16
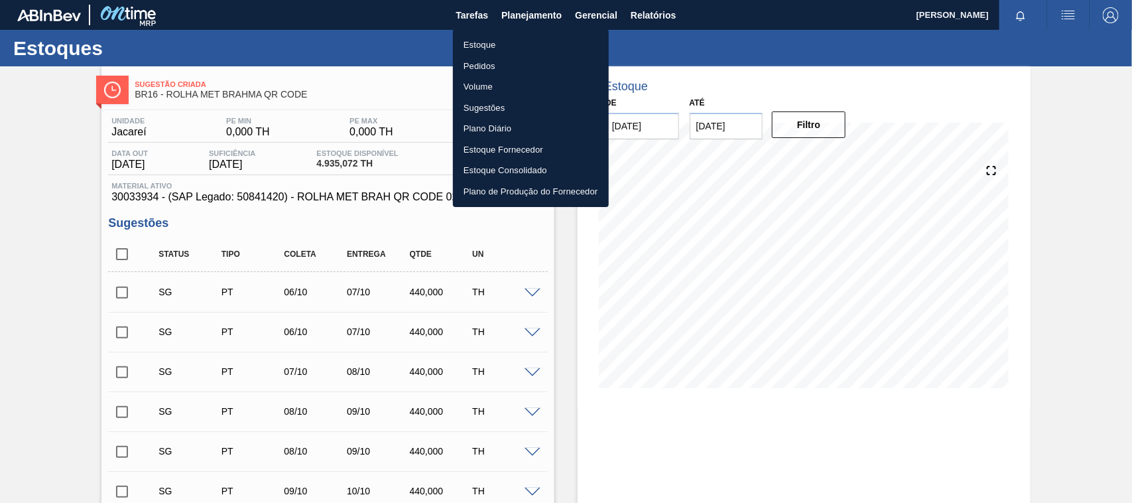
click at [497, 44] on li "Estoque" at bounding box center [531, 44] width 156 height 21
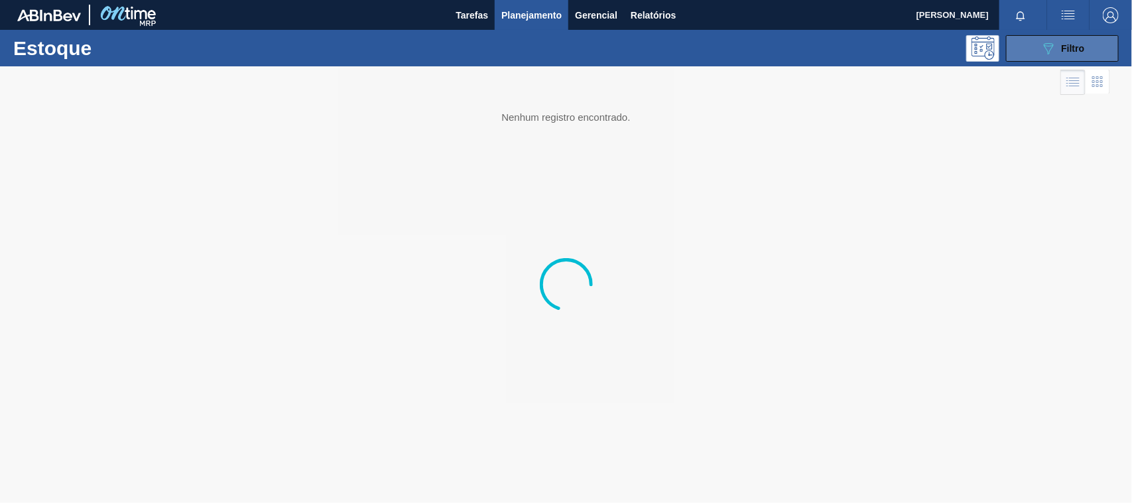
drag, startPoint x: 1035, startPoint y: 41, endPoint x: 1029, endPoint y: 48, distance: 8.9
click at [1031, 42] on button "089F7B8B-B2A5-4AFE-B5C0-19BA573D28AC Filtro" at bounding box center [1062, 48] width 113 height 27
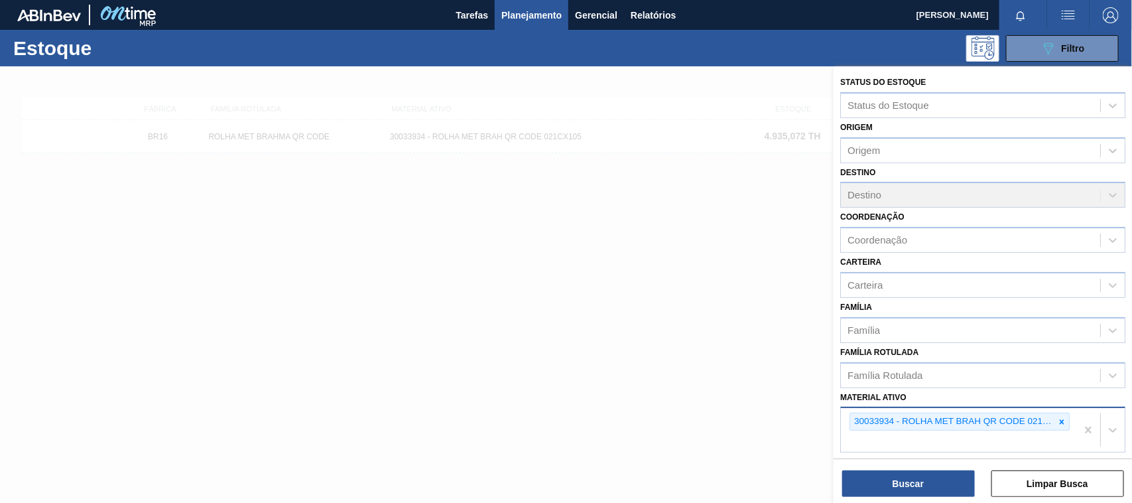
click at [1059, 418] on icon at bounding box center [1061, 421] width 9 height 9
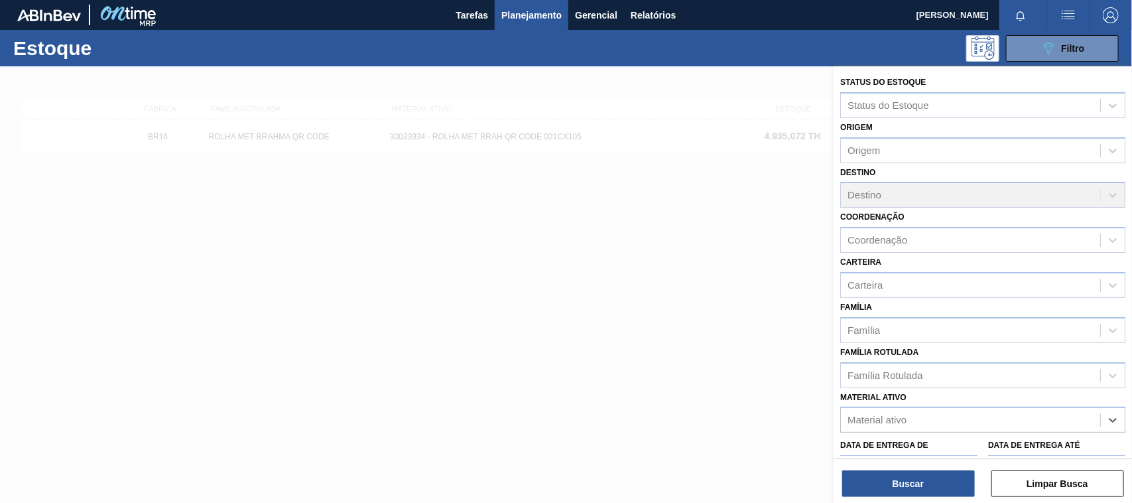
paste ativo "30034673"
type ativo "30034673"
click at [936, 436] on div "Data de Entrega de" at bounding box center [908, 459] width 137 height 46
click at [915, 412] on div "Material ativo" at bounding box center [970, 419] width 259 height 19
paste ativo "30034673"
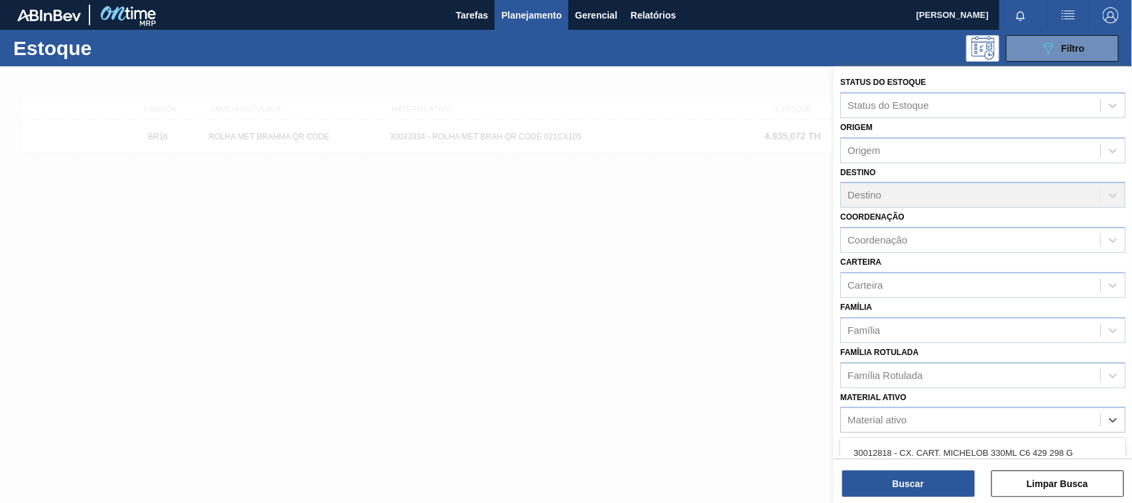
type ativo "30034673"
click at [900, 448] on div "30034673 - CAIXA CARTAO SPATEN 330 C6 NIV25" at bounding box center [982, 452] width 285 height 25
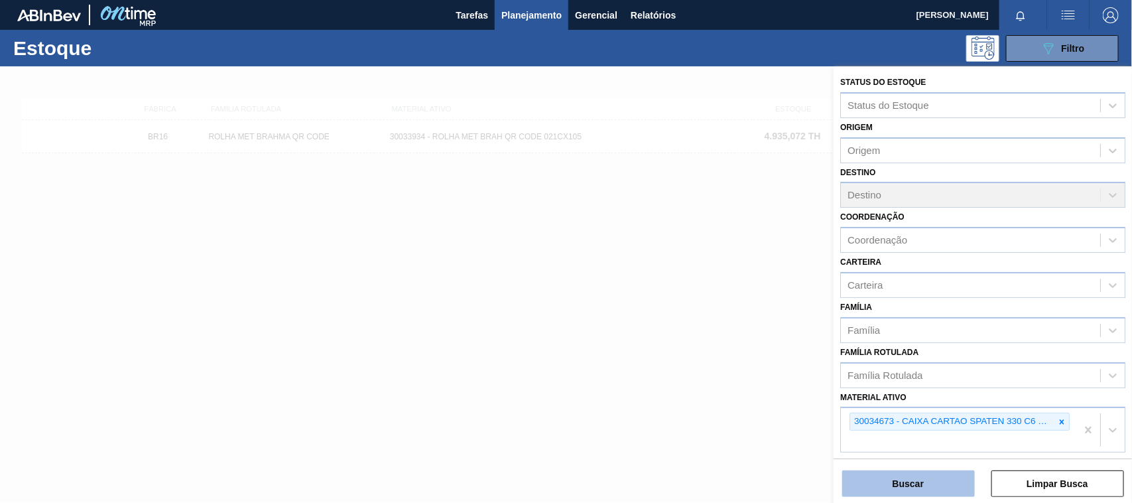
click at [914, 487] on button "Buscar" at bounding box center [908, 483] width 133 height 27
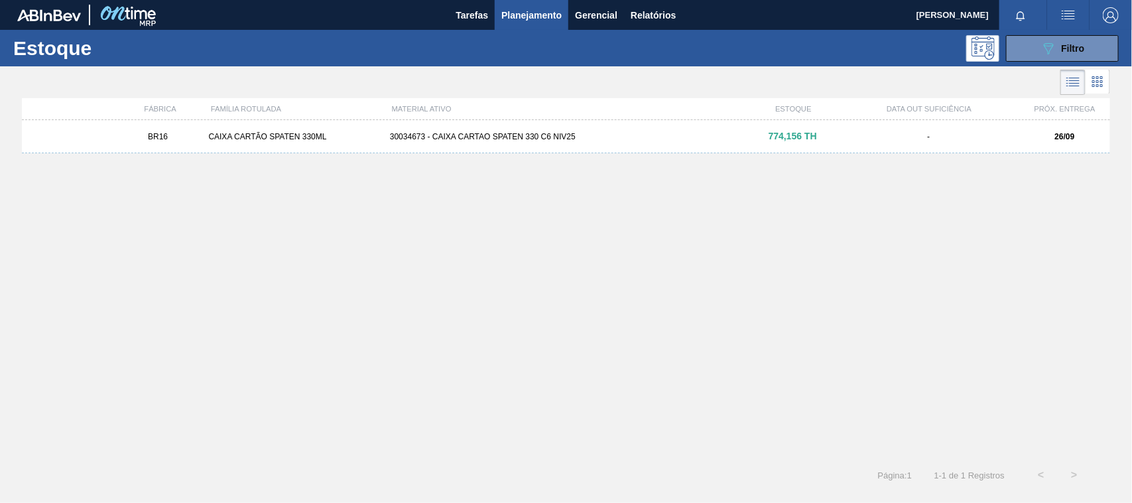
click at [555, 180] on div "BR16 CAIXA CARTÃO SPATEN 330ML 30034673 - CAIXA CARTAO SPATEN 330 C6 NIV25 774,…" at bounding box center [566, 285] width 1088 height 330
click at [531, 135] on div "30034673 - CAIXA CARTAO SPATEN 330 C6 NIV25" at bounding box center [566, 136] width 363 height 9
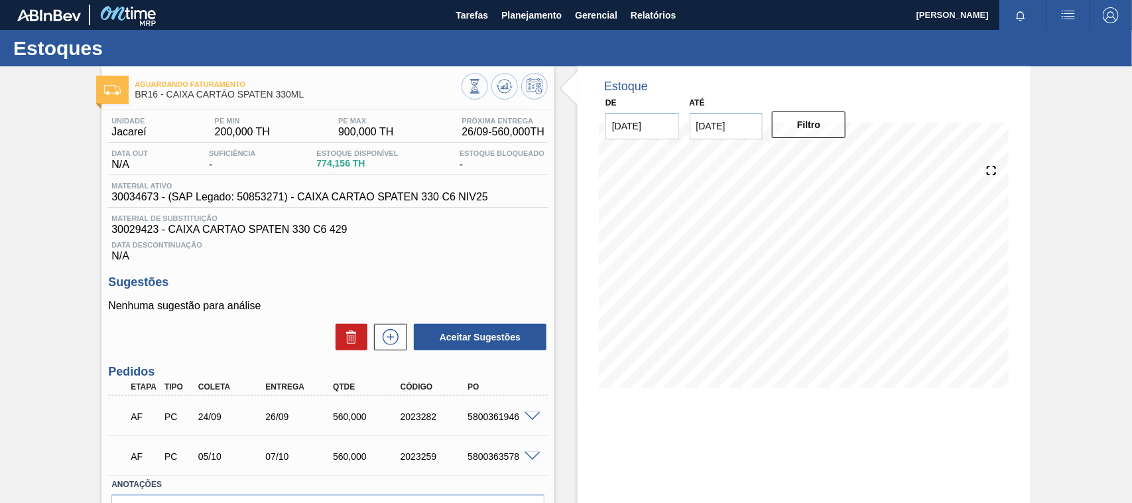
scroll to position [84, 0]
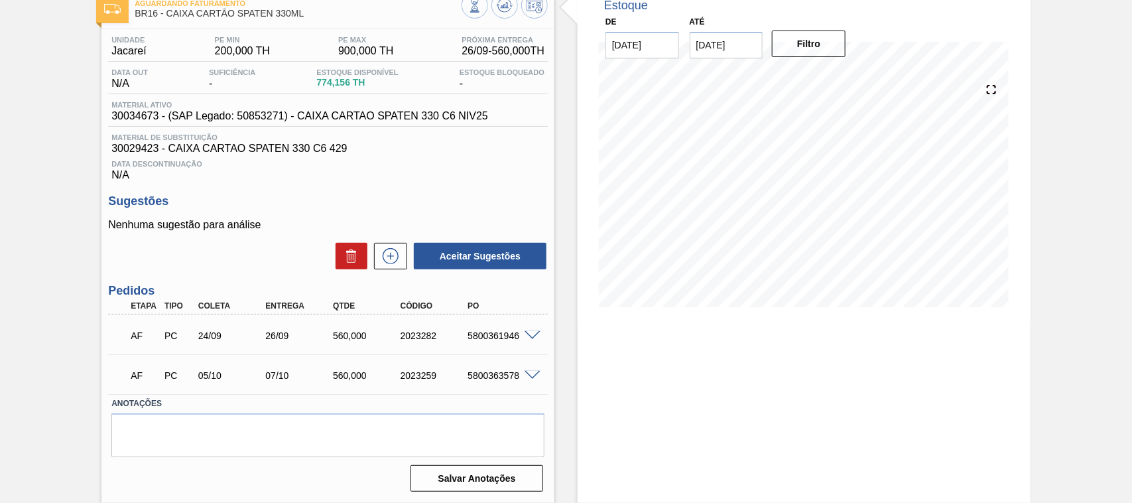
click at [518, 329] on div "AF PC 24/09 26/09 560,000 2023282 5800361946" at bounding box center [324, 334] width 404 height 27
click at [531, 339] on span at bounding box center [532, 336] width 16 height 10
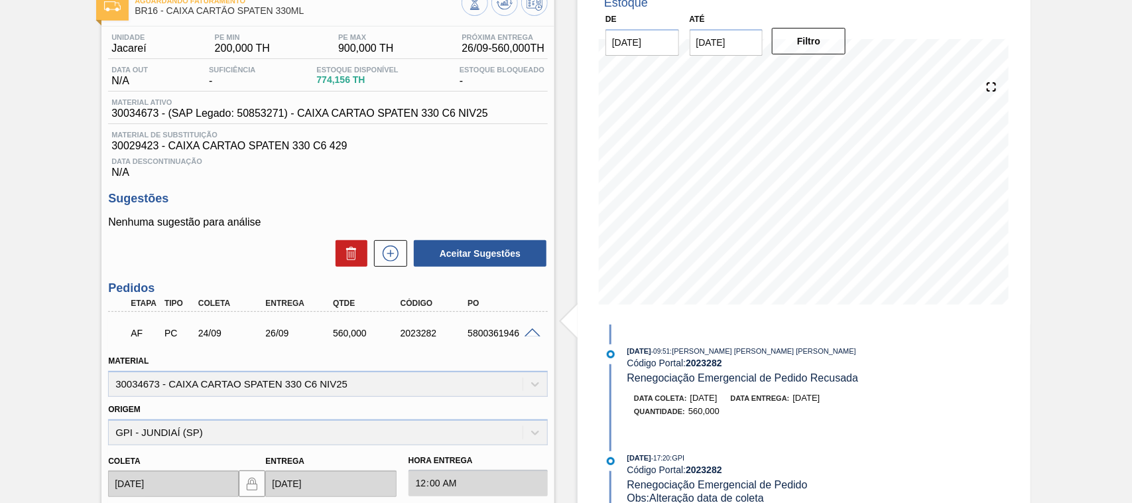
click at [489, 338] on div "5800361946" at bounding box center [501, 333] width 75 height 11
copy div "5800361946"
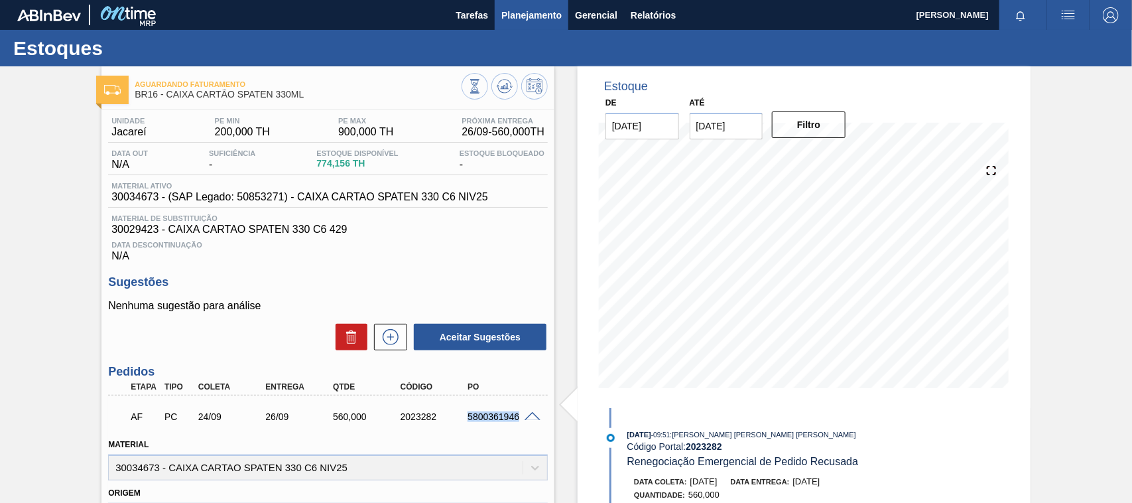
click at [508, 24] on button "Planejamento" at bounding box center [532, 15] width 74 height 30
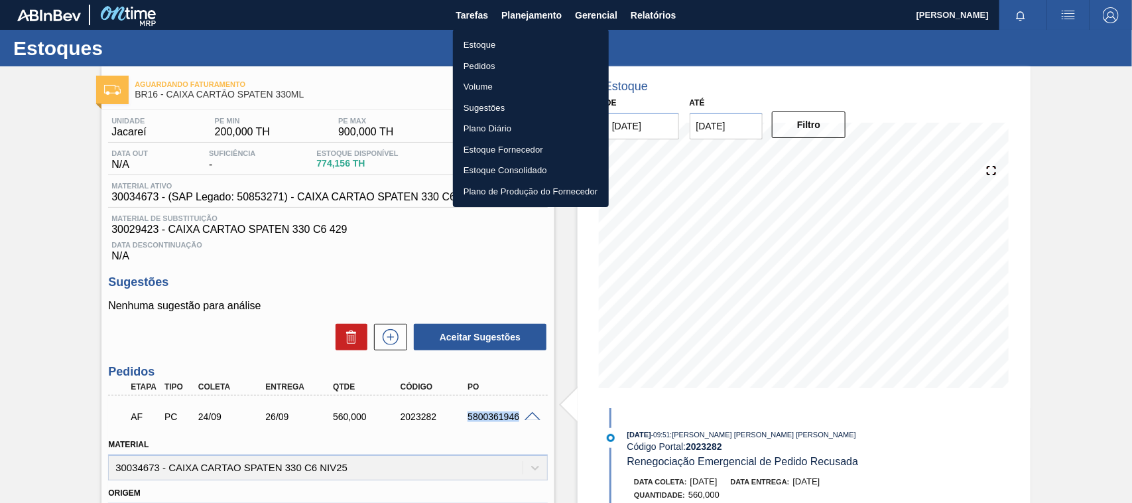
click at [481, 38] on li "Estoque" at bounding box center [531, 44] width 156 height 21
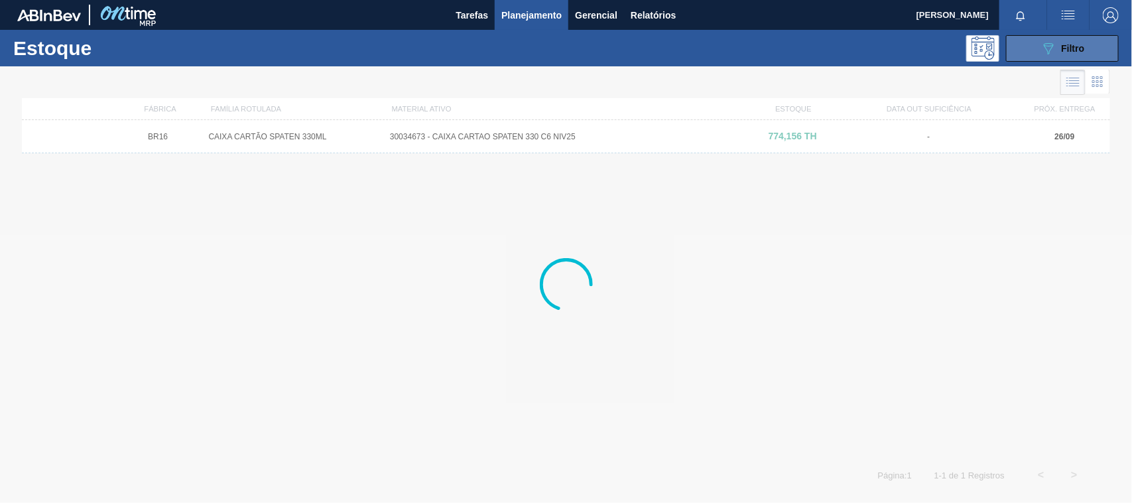
click at [1081, 44] on span "Filtro" at bounding box center [1072, 48] width 23 height 11
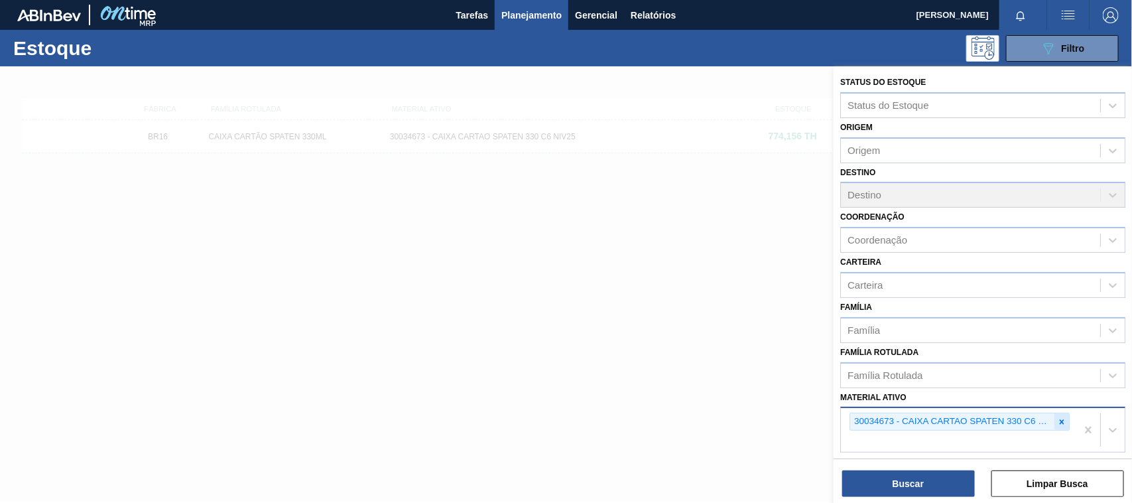
click at [1059, 419] on icon at bounding box center [1061, 421] width 5 height 5
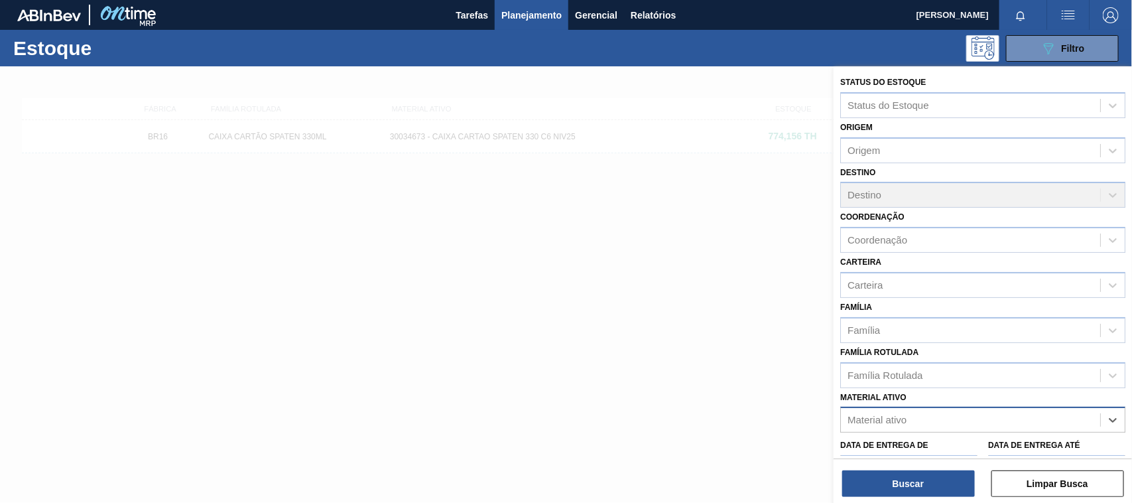
paste ativo "30031881"
type ativo "30031881"
click at [952, 446] on div "30031881 - CX CARTAO RED MIX 269ML LN C6" at bounding box center [982, 452] width 285 height 25
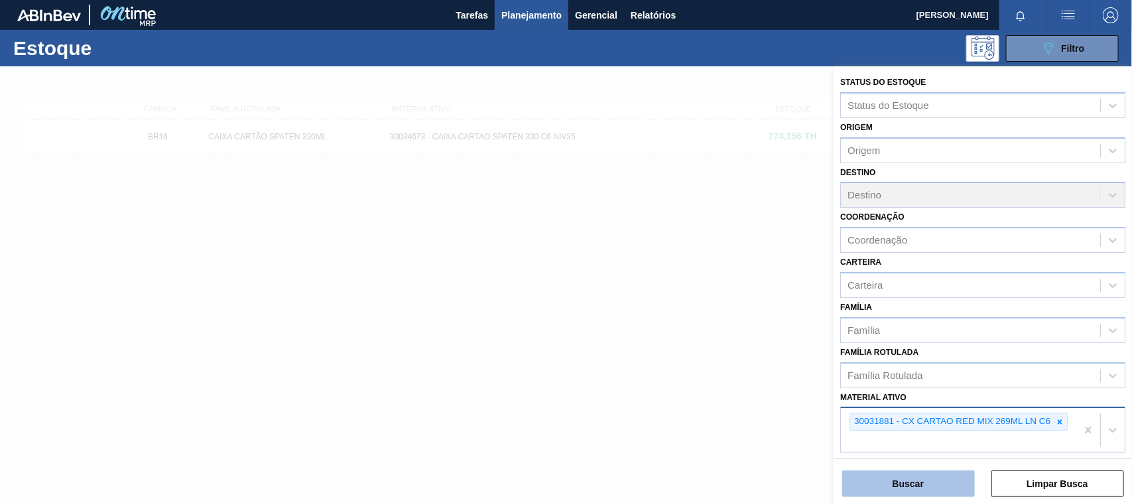
click at [882, 482] on button "Buscar" at bounding box center [908, 483] width 133 height 27
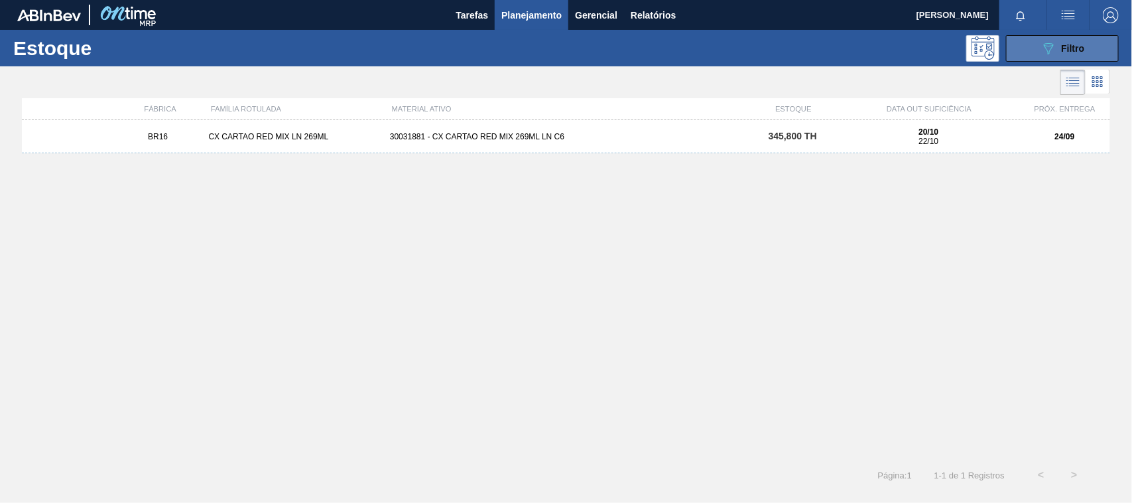
click at [1051, 45] on icon at bounding box center [1049, 48] width 10 height 11
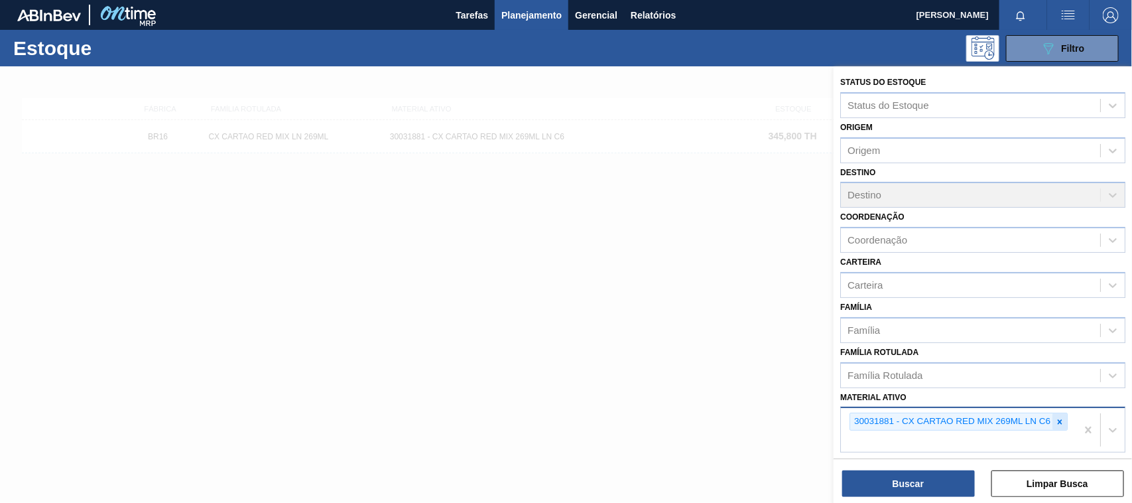
click at [1064, 426] on div at bounding box center [1059, 421] width 15 height 17
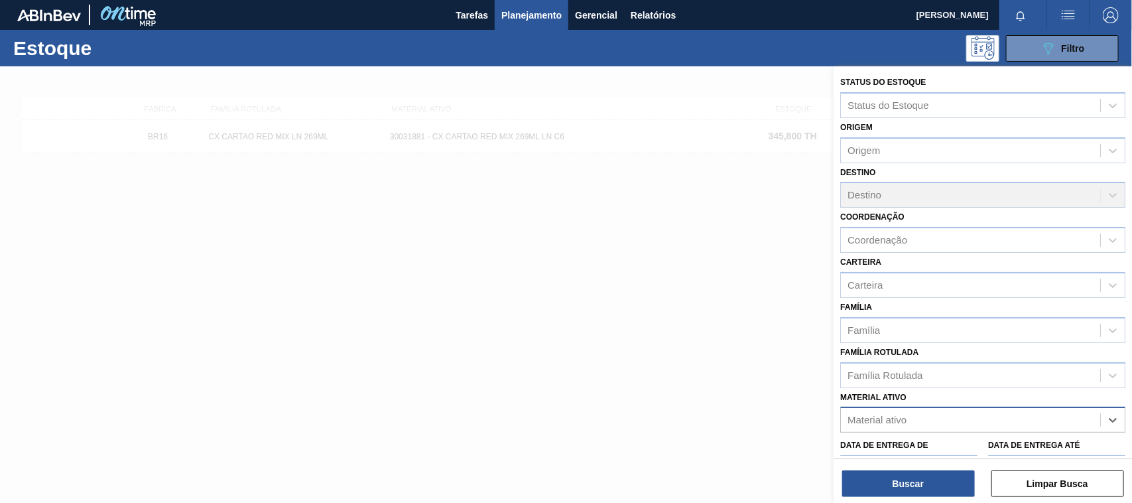
drag, startPoint x: 556, startPoint y: 335, endPoint x: 565, endPoint y: 309, distance: 28.1
click at [554, 336] on div at bounding box center [566, 317] width 1132 height 503
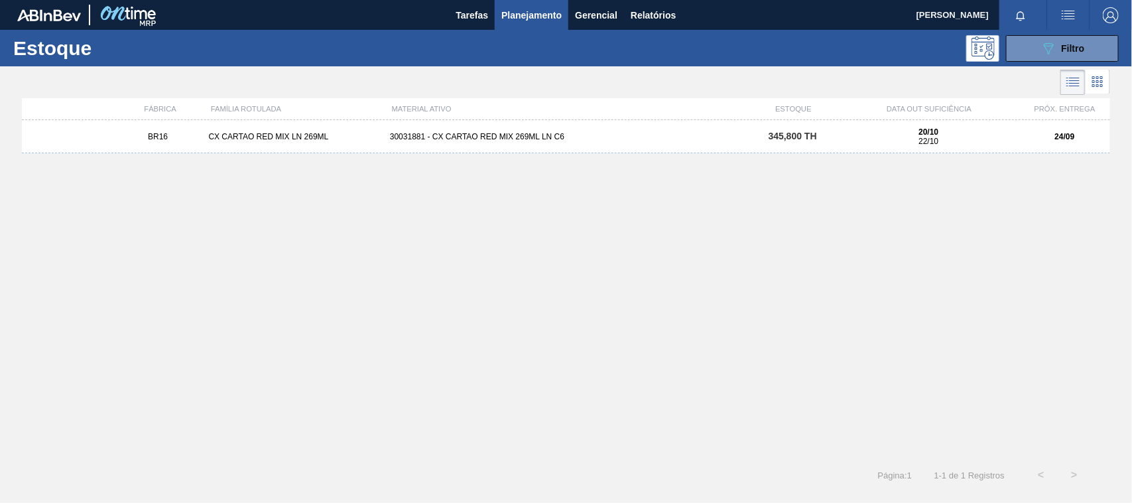
click at [540, 133] on div "30031881 - CX CARTAO RED MIX 269ML LN C6" at bounding box center [566, 136] width 363 height 9
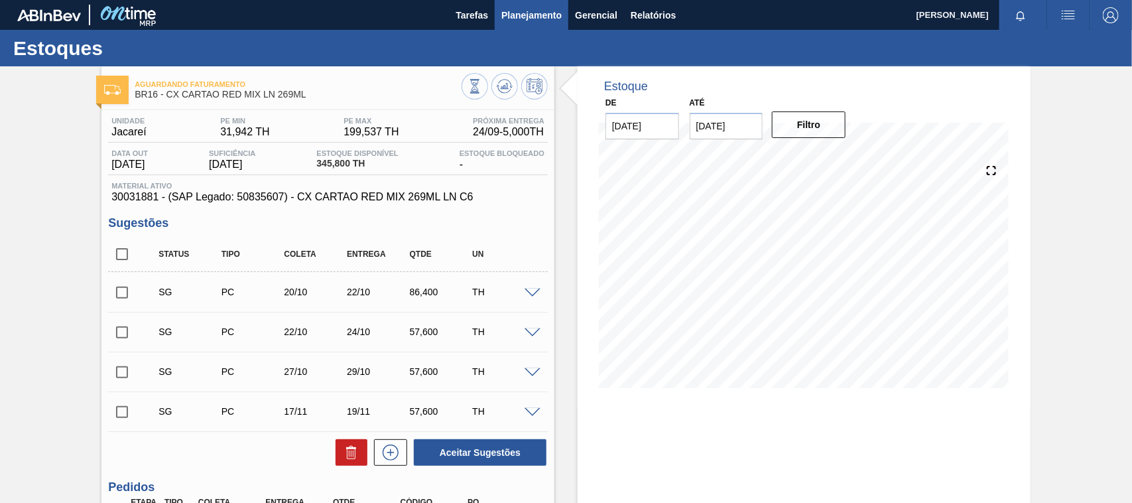
click at [528, 17] on span "Planejamento" at bounding box center [531, 15] width 60 height 16
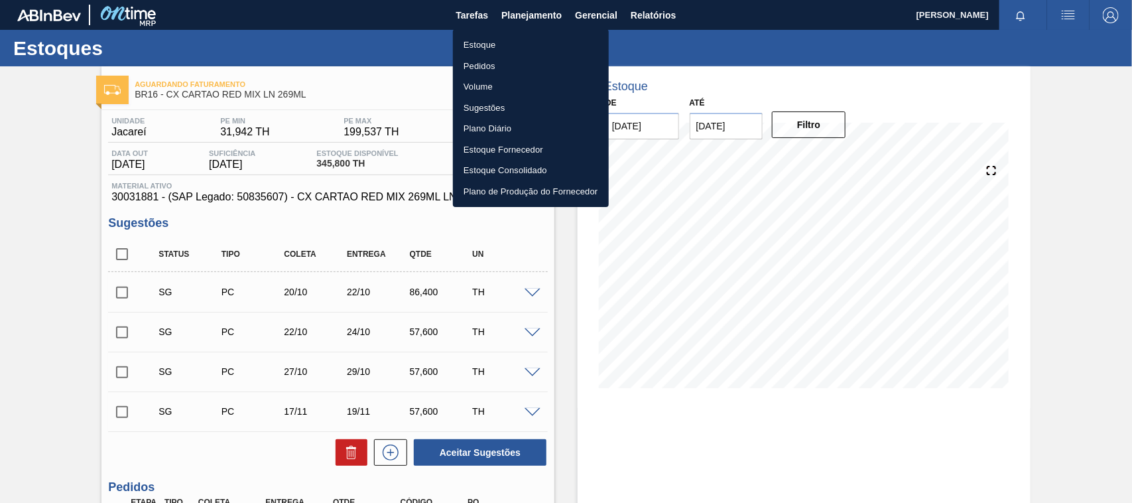
click at [506, 46] on li "Estoque" at bounding box center [531, 44] width 156 height 21
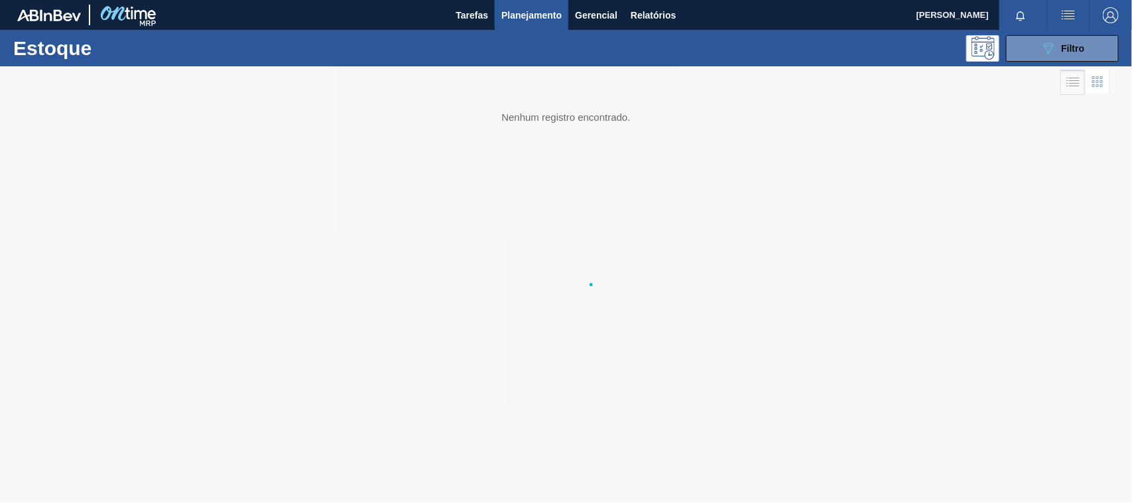
click at [1085, 51] on button "089F7B8B-B2A5-4AFE-B5C0-19BA573D28AC Filtro" at bounding box center [1062, 48] width 113 height 27
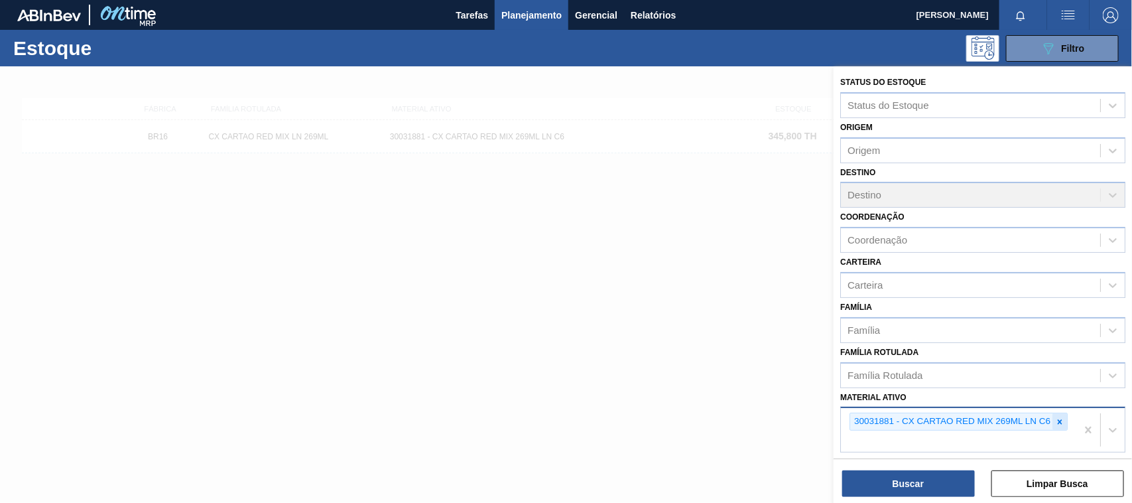
click at [1061, 419] on icon at bounding box center [1059, 421] width 5 height 5
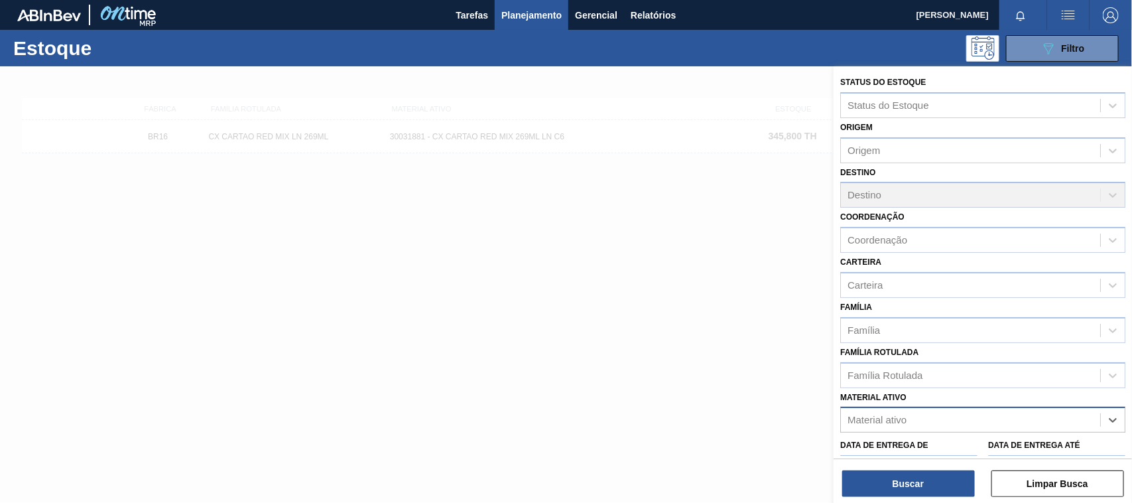
paste ativo "30033730"
type ativo "30033730"
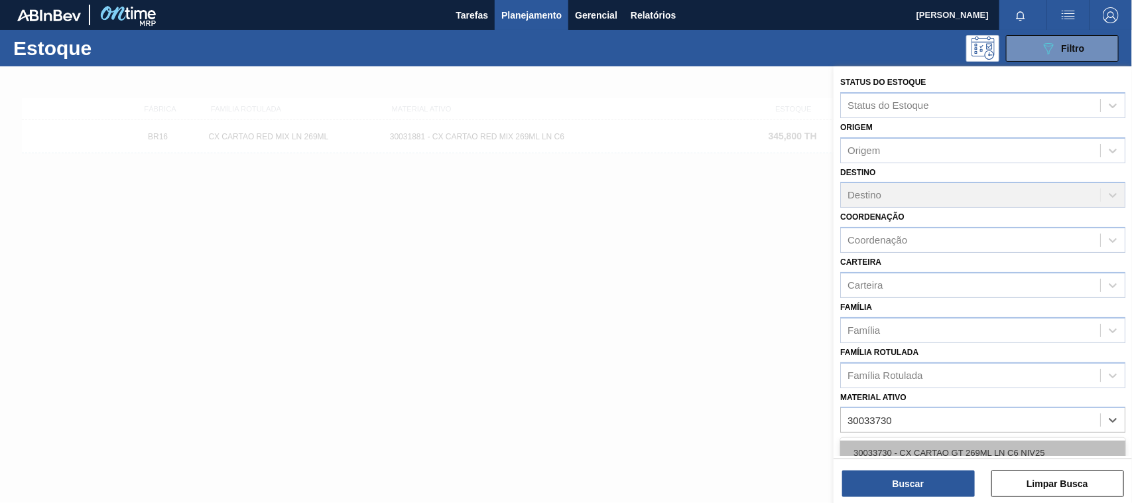
click at [961, 448] on div "30033730 - CX CARTAO GT 269ML LN C6 NIV25" at bounding box center [982, 452] width 285 height 25
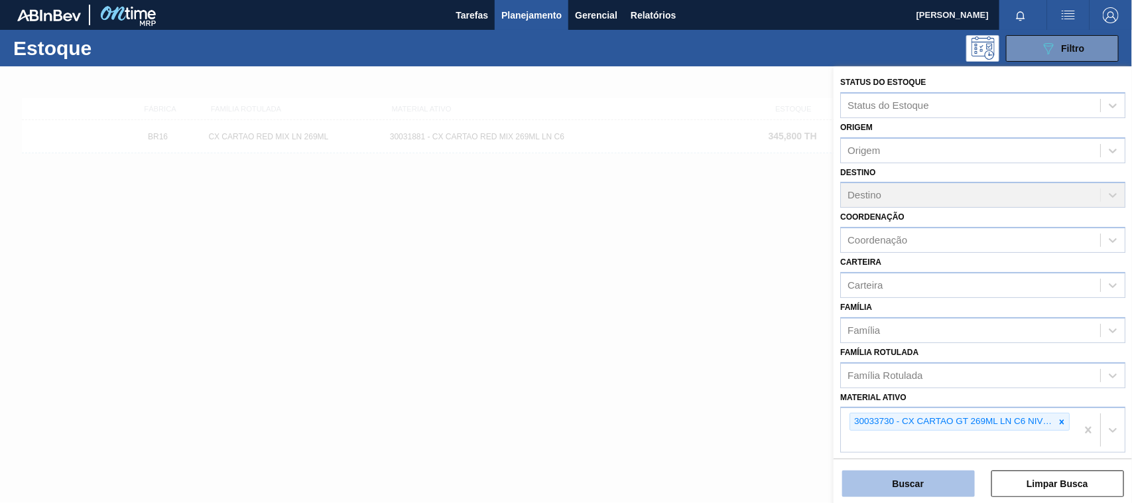
click at [928, 478] on button "Buscar" at bounding box center [908, 483] width 133 height 27
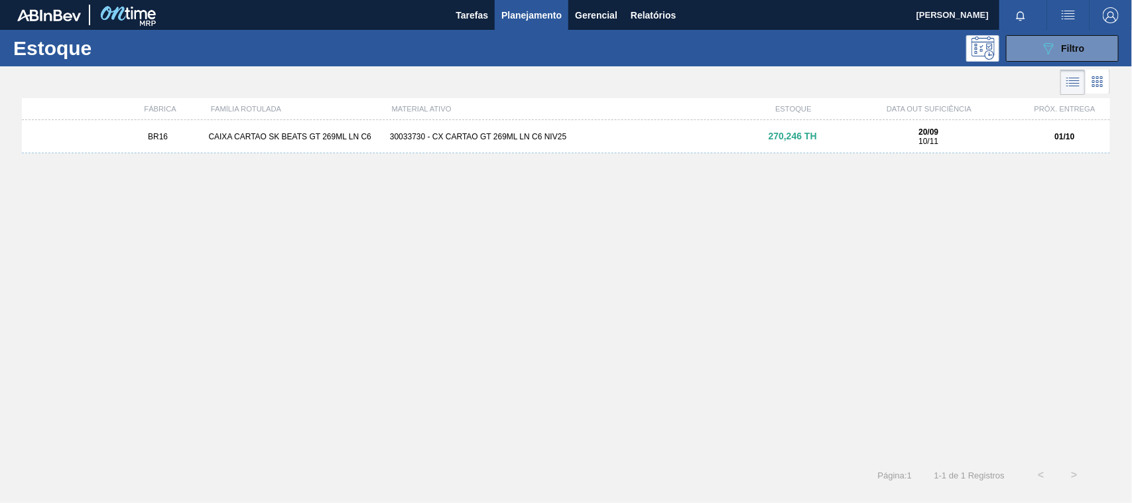
click at [410, 136] on div "30033730 - CX CARTAO GT 269ML LN C6 NIV25" at bounding box center [566, 136] width 363 height 9
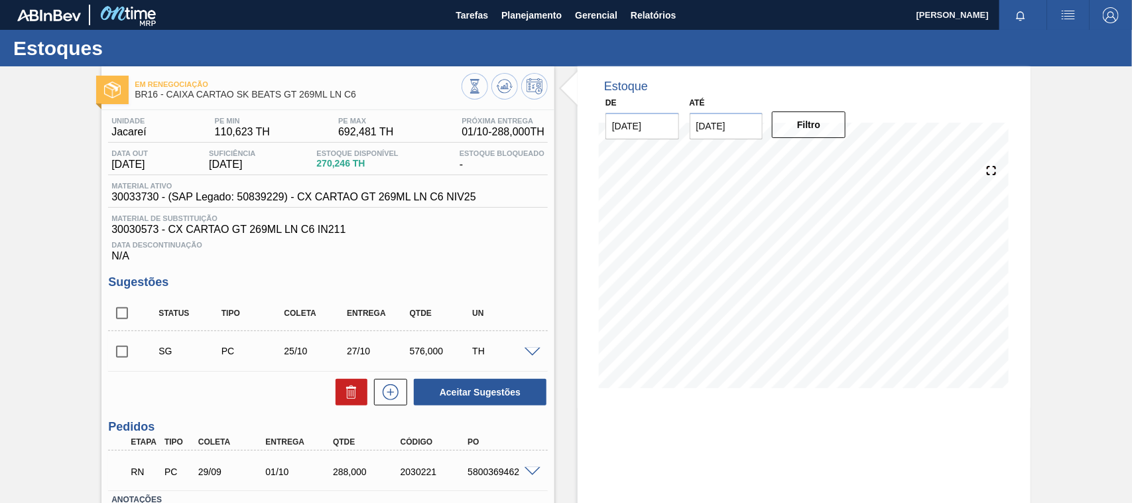
scroll to position [83, 0]
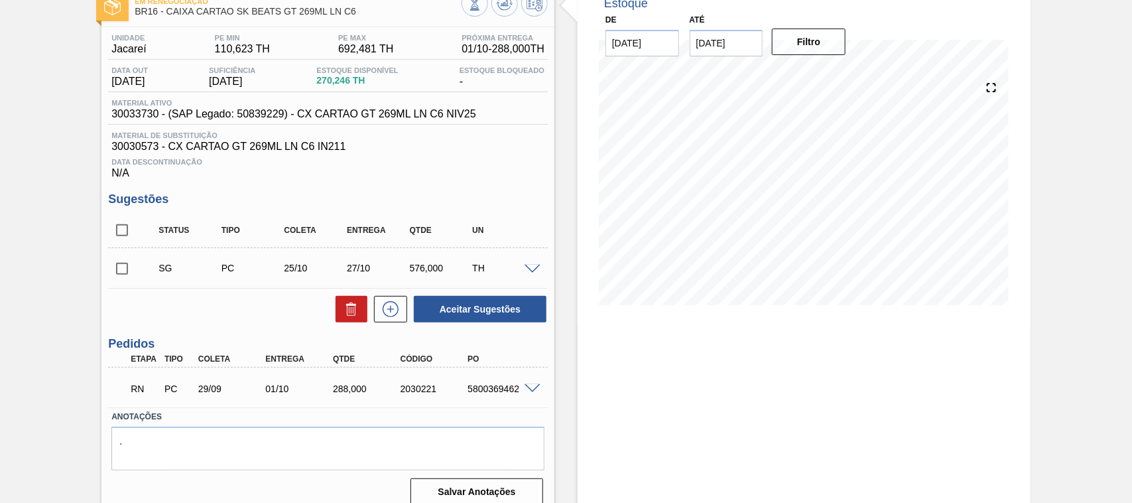
click at [528, 387] on span at bounding box center [532, 389] width 16 height 10
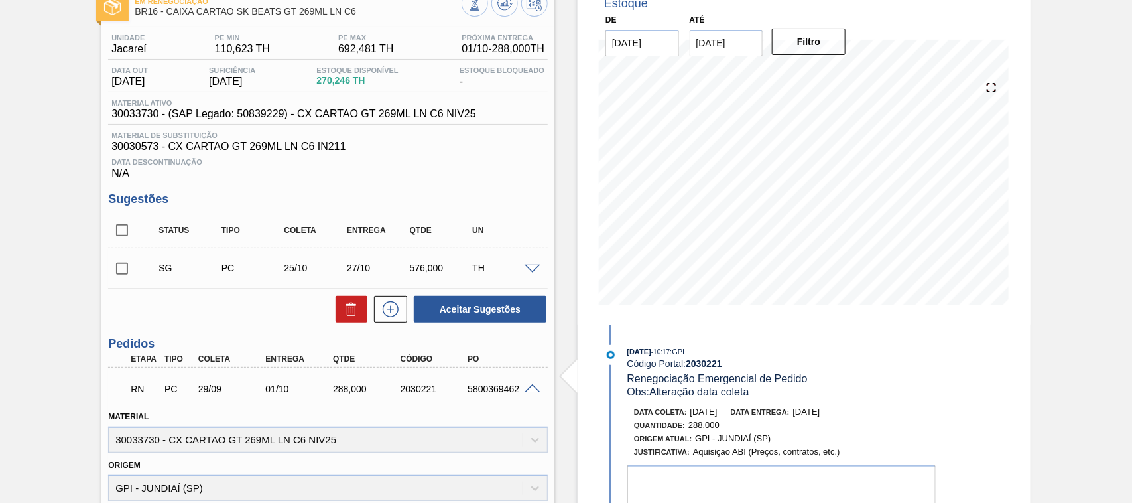
click at [495, 389] on div "5800369462" at bounding box center [501, 388] width 75 height 11
copy div "5800369462"
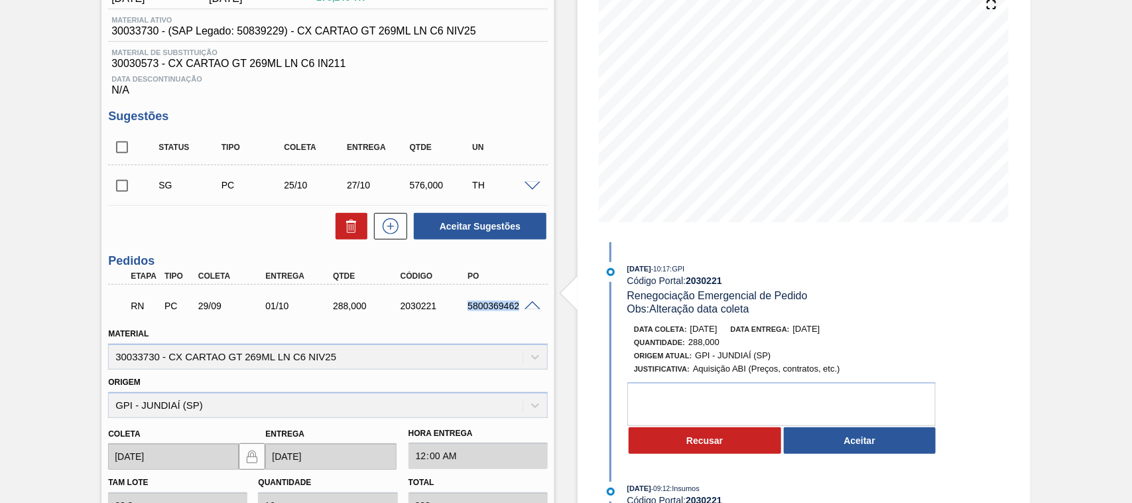
copy div "5800369462"
click at [463, 324] on div "Material 30033730 - CX CARTAO GT 269ML LN C6 NIV25" at bounding box center [328, 345] width 450 height 48
click at [489, 311] on div "5800369462" at bounding box center [501, 305] width 75 height 11
copy div "5800369462"
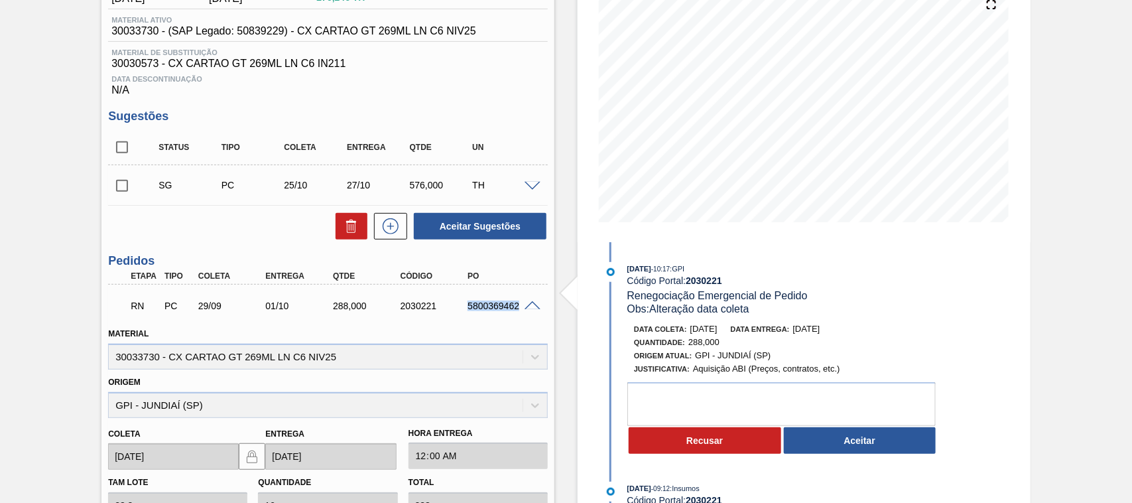
scroll to position [0, 0]
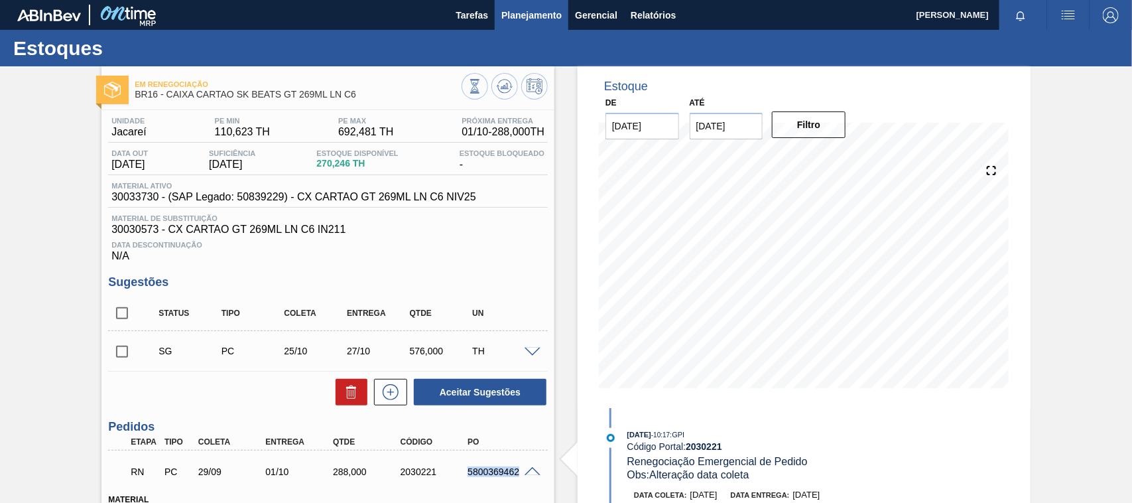
click at [507, 7] on span "Planejamento" at bounding box center [531, 15] width 60 height 16
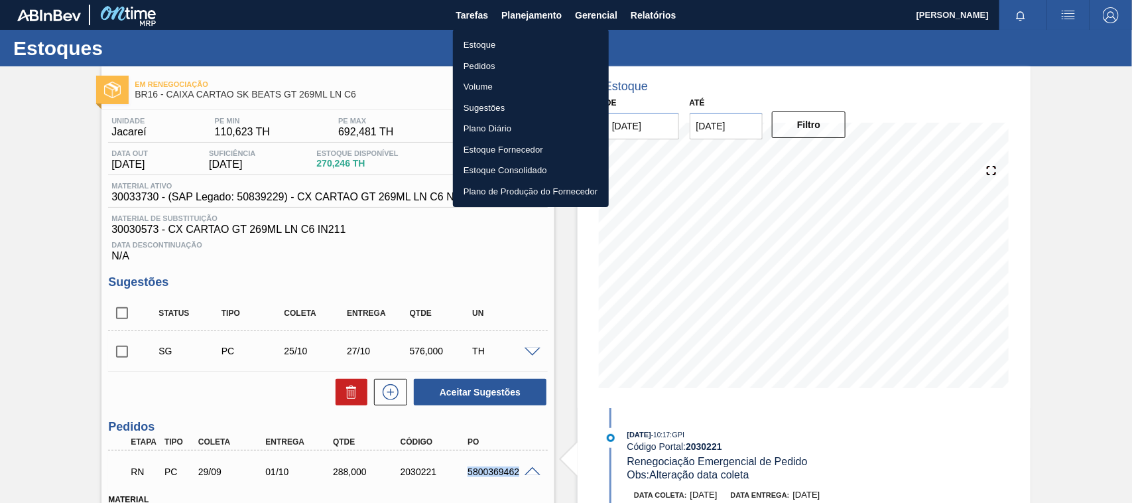
click at [485, 42] on li "Estoque" at bounding box center [531, 44] width 156 height 21
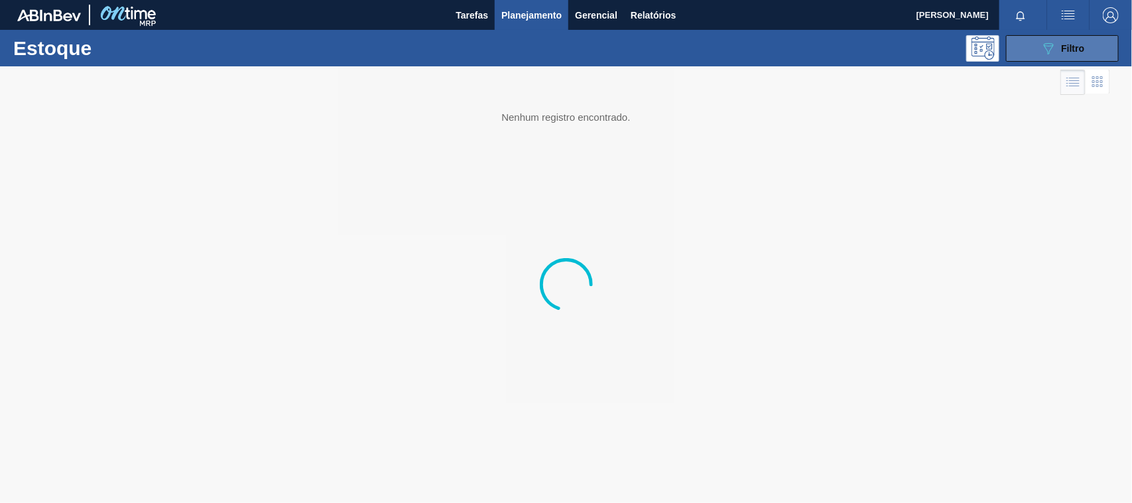
click at [1040, 51] on icon "089F7B8B-B2A5-4AFE-B5C0-19BA573D28AC" at bounding box center [1048, 48] width 16 height 16
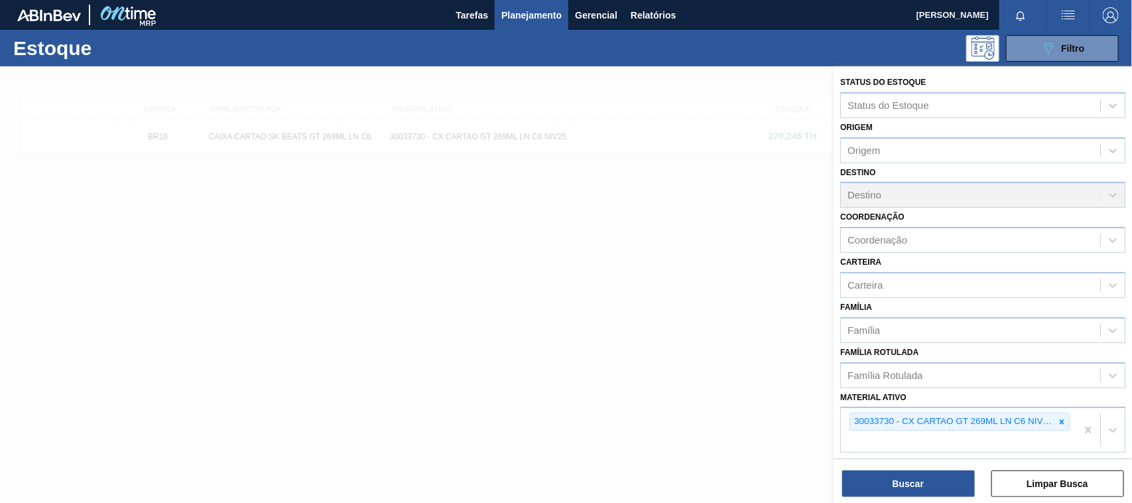
click at [1059, 420] on icon at bounding box center [1061, 421] width 5 height 5
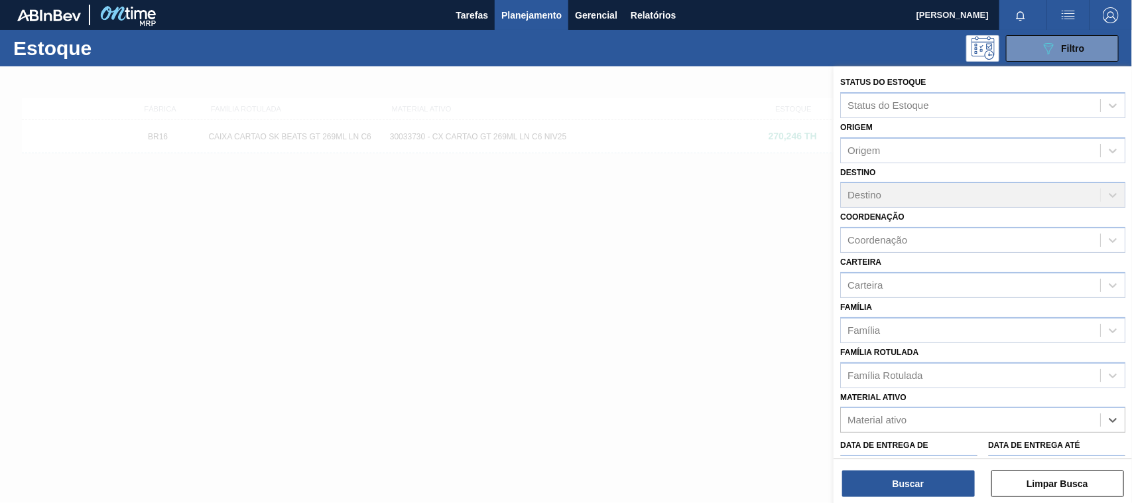
paste ativo "30034418"
type ativo "30034418"
click at [916, 449] on div "30034418 - CX CARTAO SENSES GARMINO 269ML LN C6" at bounding box center [982, 452] width 285 height 25
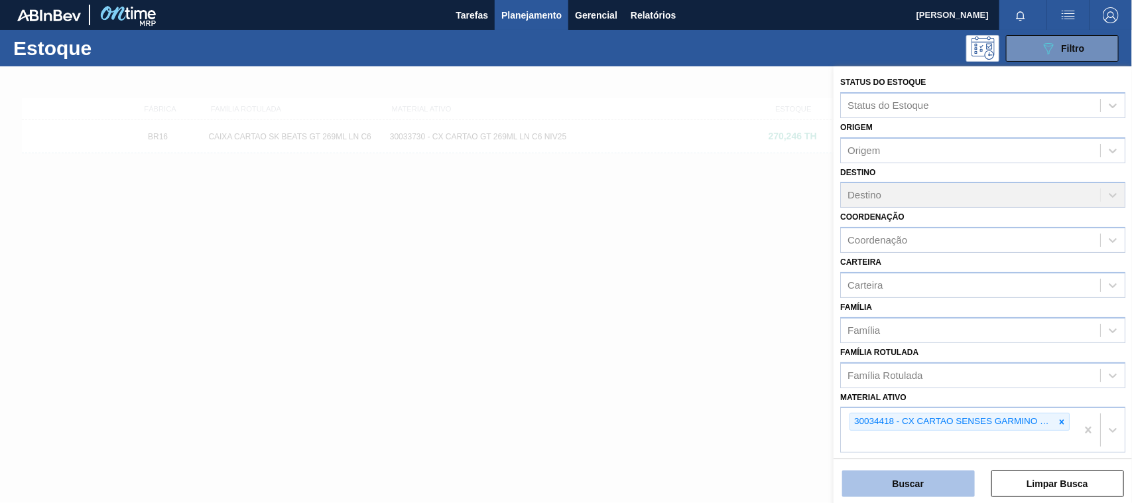
click at [918, 479] on button "Buscar" at bounding box center [908, 483] width 133 height 27
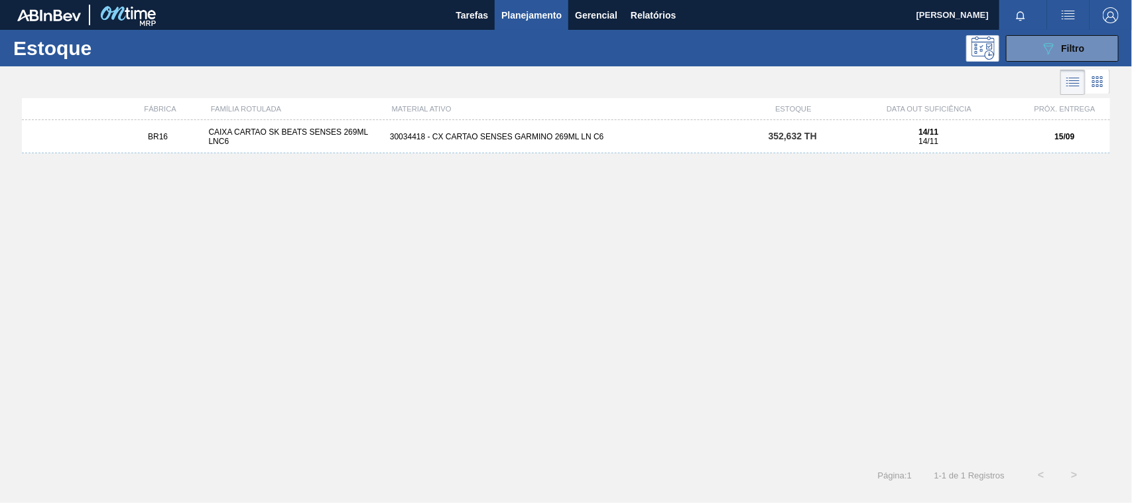
click at [621, 156] on div "BR16 CAIXA CARTAO SK BEATS SENSES 269ML LNC6 30034418 - CX CARTAO SENSES GARMIN…" at bounding box center [566, 285] width 1088 height 330
click at [602, 127] on div "BR16 CAIXA CARTAO SK BEATS SENSES 269ML LNC6 30034418 - CX CARTAO SENSES GARMIN…" at bounding box center [566, 136] width 1088 height 33
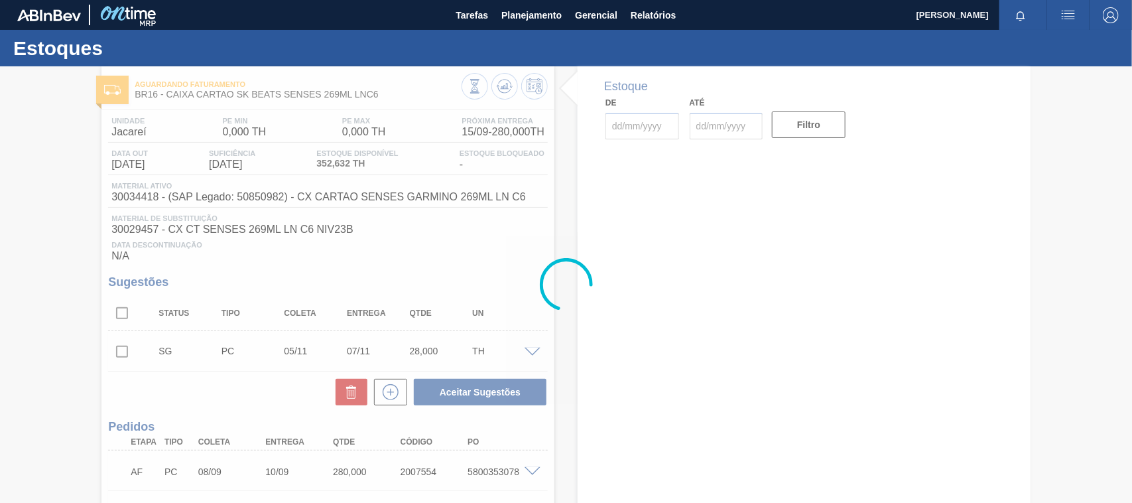
type input "[DATE]"
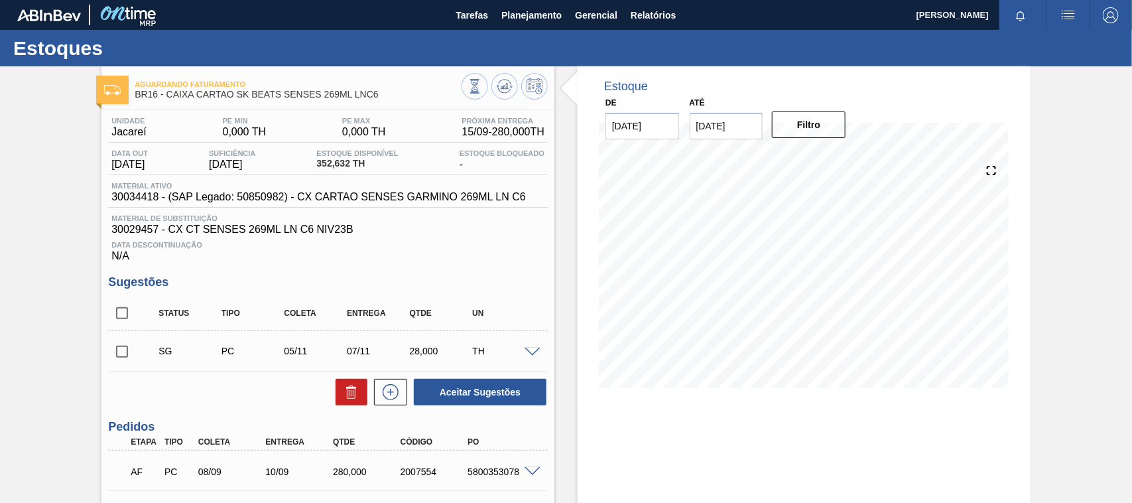
scroll to position [83, 0]
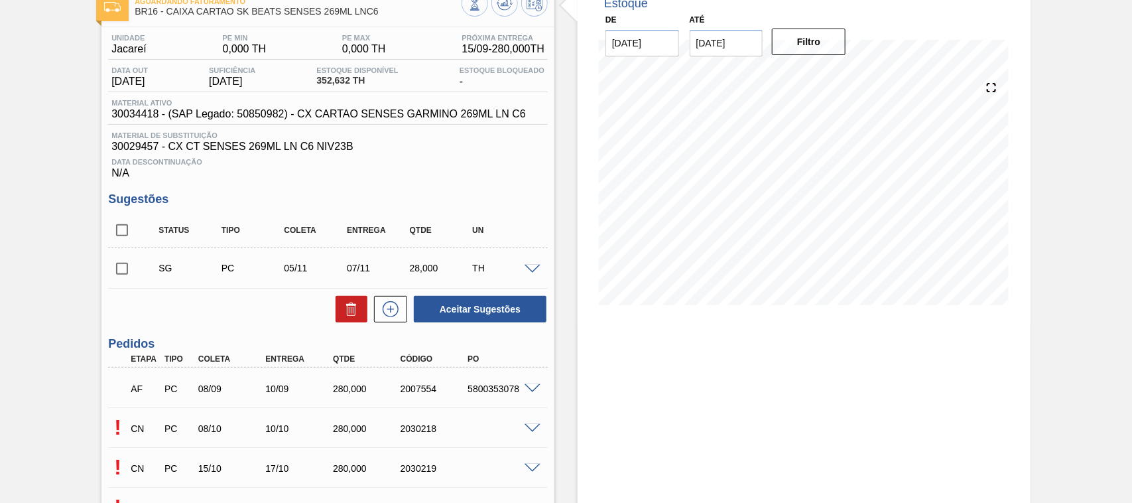
click at [535, 387] on span at bounding box center [532, 389] width 16 height 10
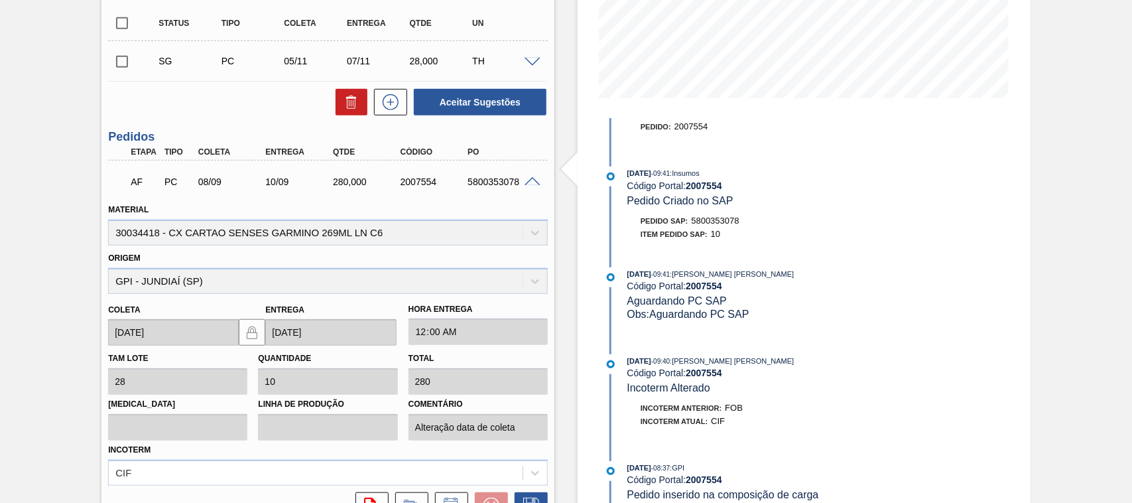
scroll to position [207, 0]
